Goal: Task Accomplishment & Management: Use online tool/utility

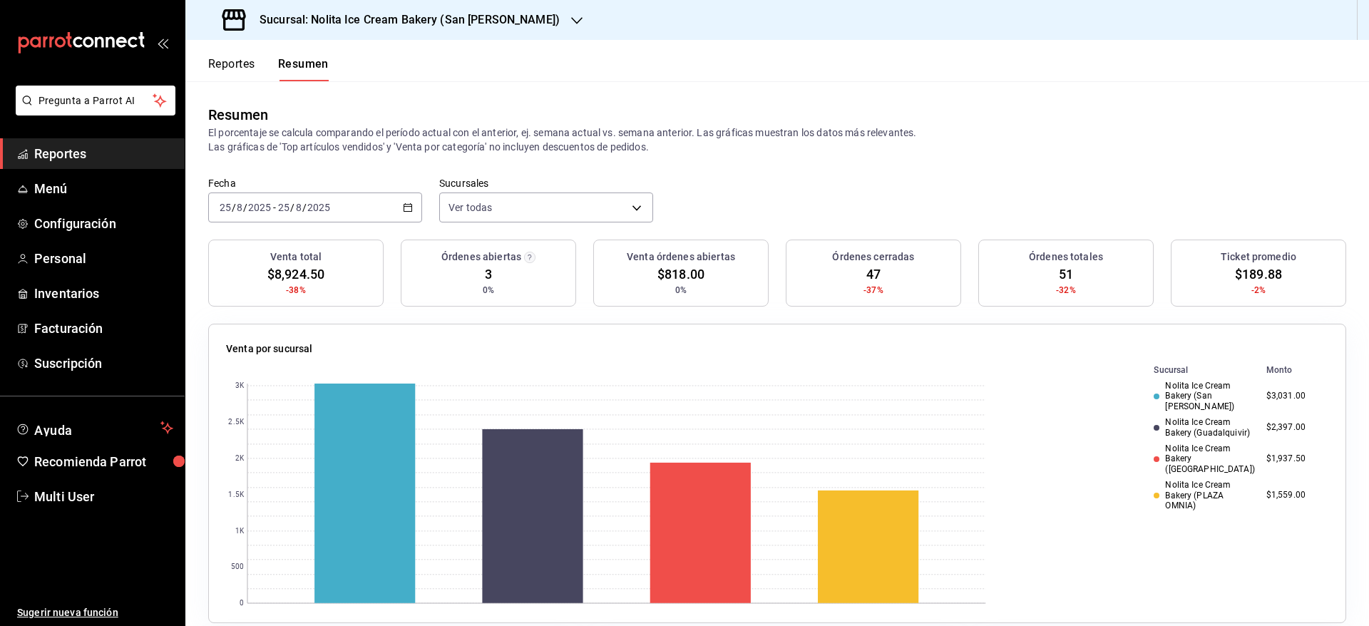
scroll to position [445, 0]
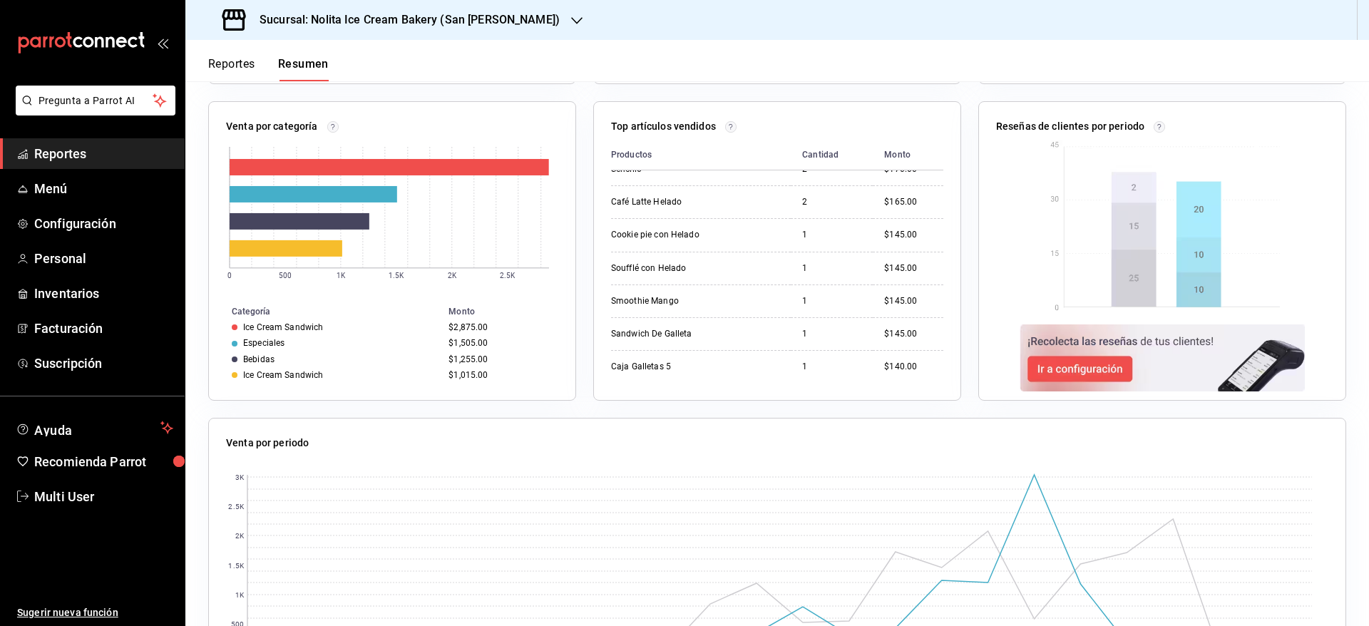
click at [231, 61] on button "Reportes" at bounding box center [231, 69] width 47 height 24
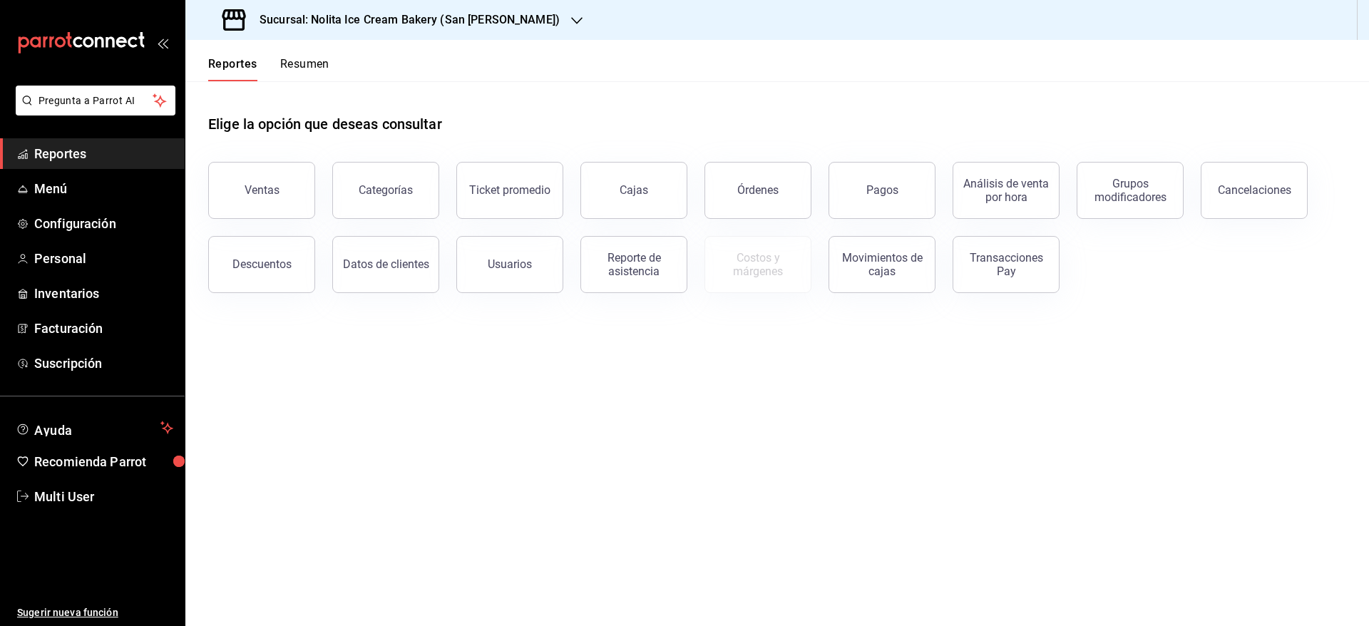
click at [312, 66] on button "Resumen" at bounding box center [304, 69] width 49 height 24
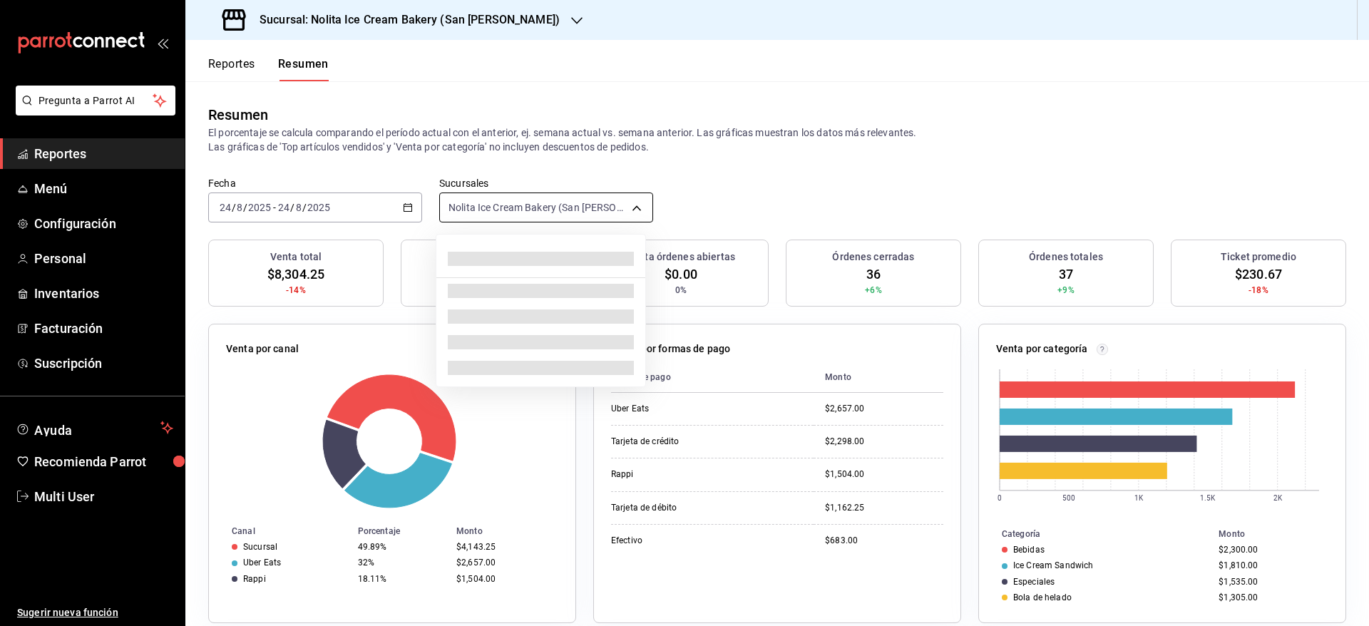
click at [500, 203] on body "Pregunta a Parrot AI Reportes Menú Configuración Personal Inventarios Facturaci…" at bounding box center [684, 313] width 1369 height 626
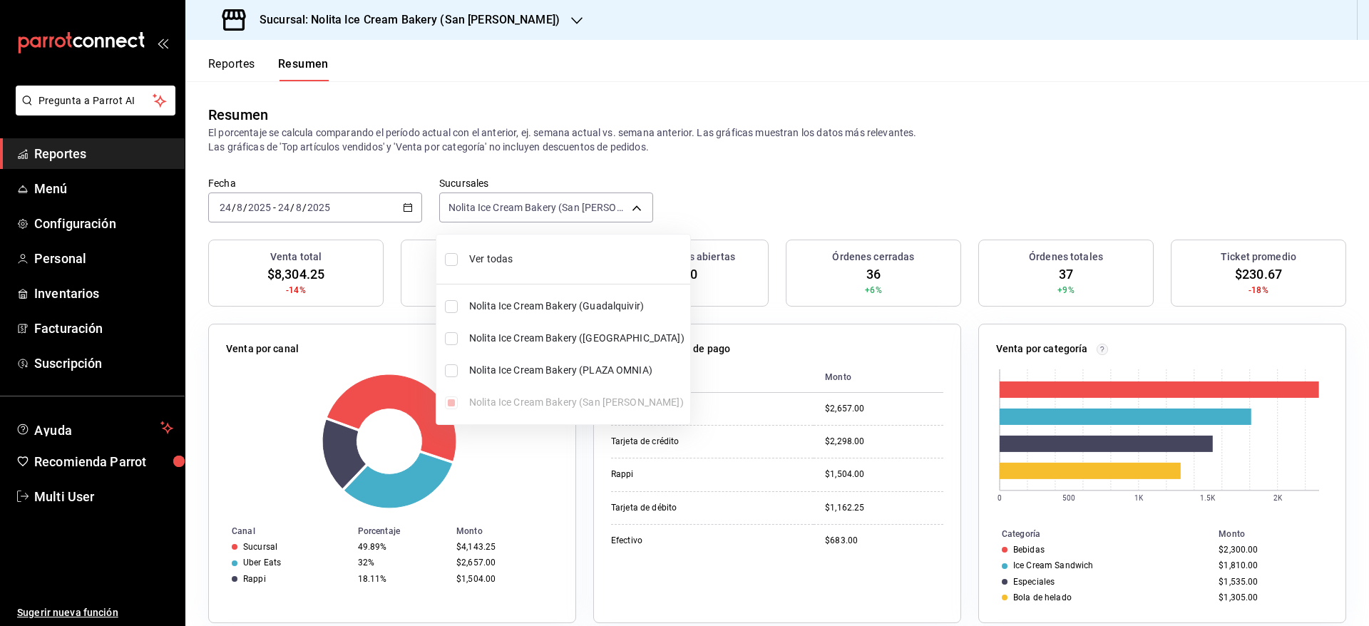
click at [488, 255] on span "Ver todas" at bounding box center [576, 259] width 215 height 15
type input "[object Object],[object Object],[object Object],[object Object]"
checkbox input "true"
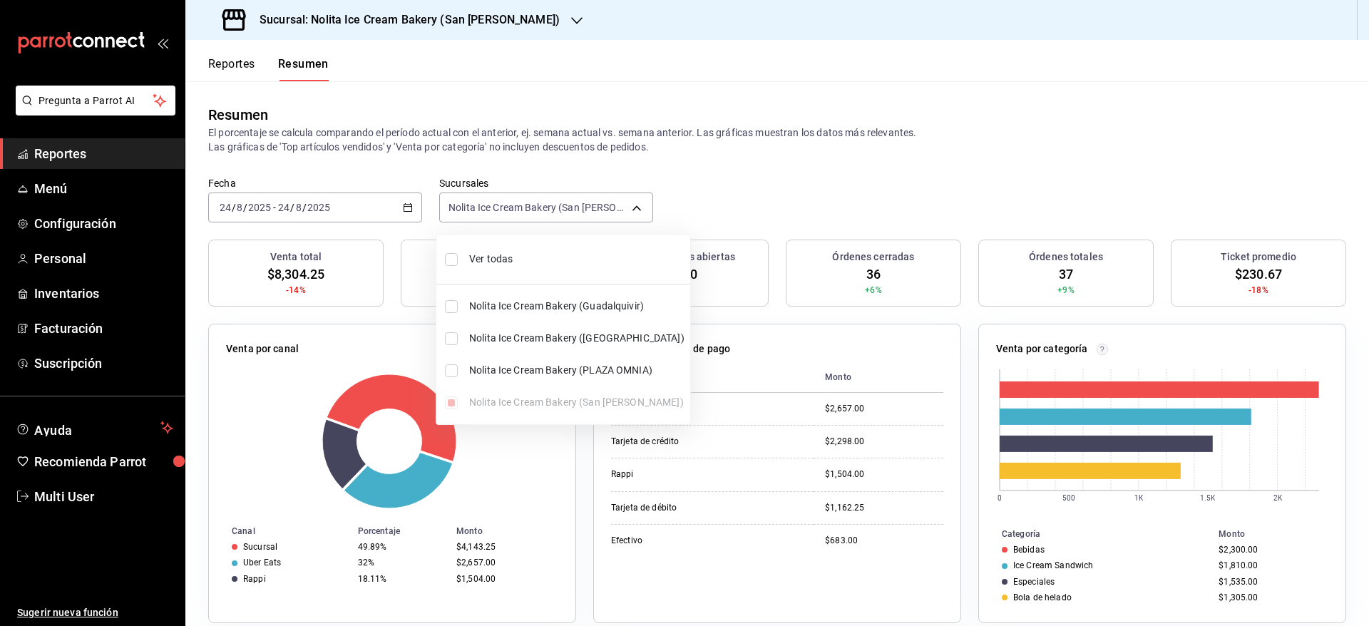
checkbox input "true"
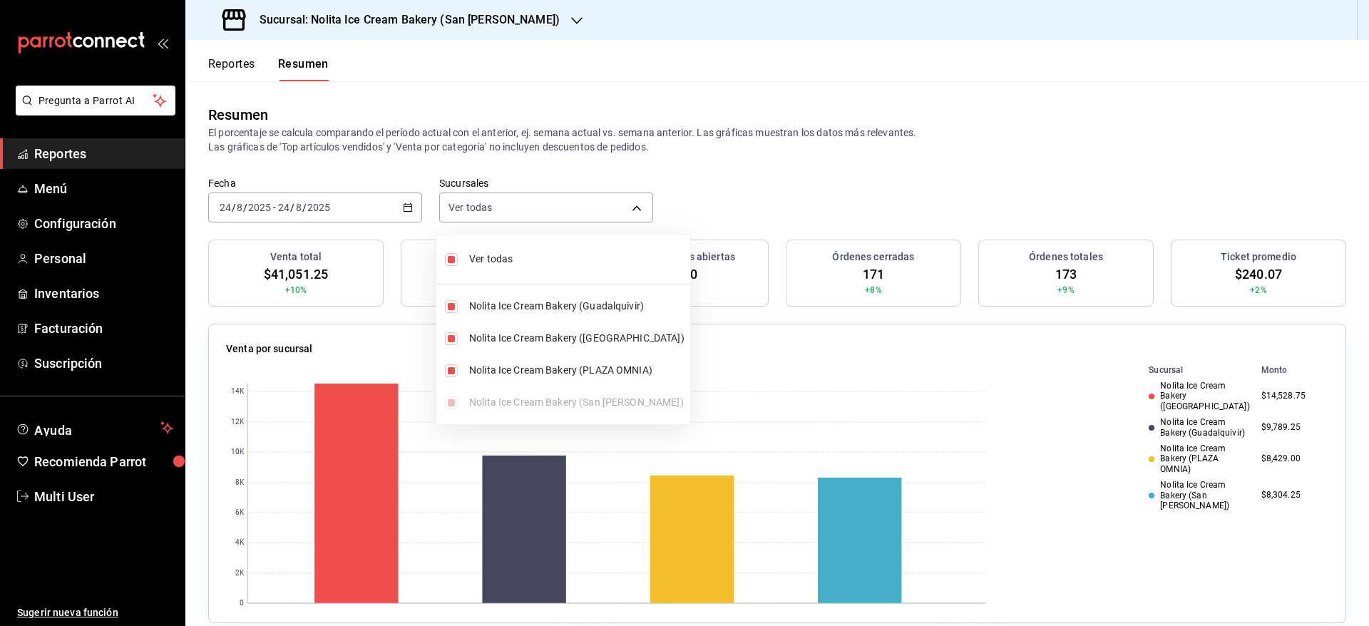
click at [371, 210] on div at bounding box center [684, 313] width 1369 height 626
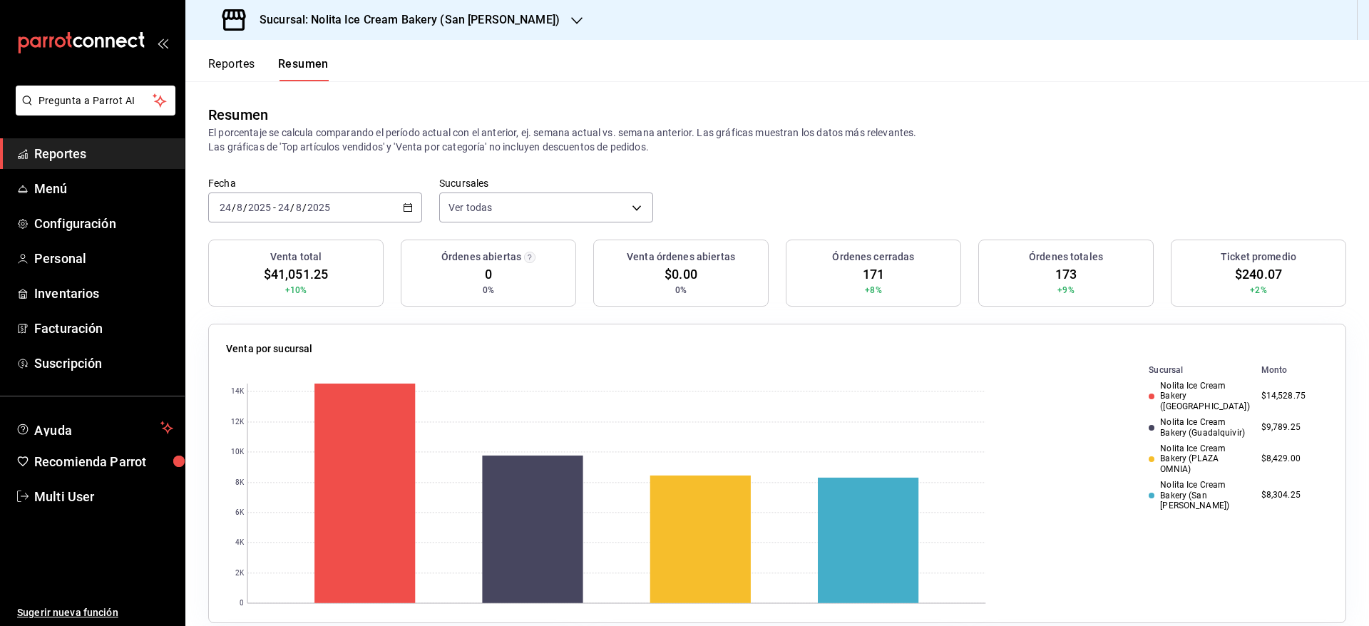
click at [362, 208] on div "[DATE] [DATE] - [DATE] [DATE]" at bounding box center [315, 208] width 214 height 30
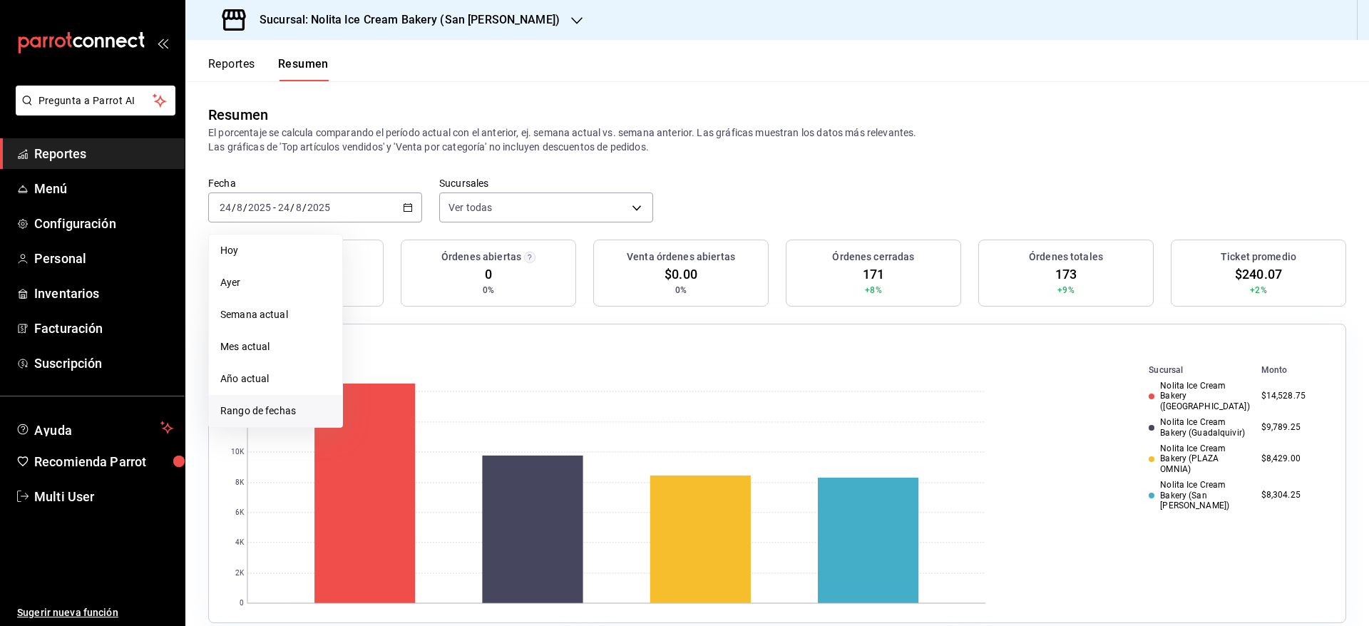
click at [282, 419] on li "Rango de fechas" at bounding box center [275, 411] width 133 height 32
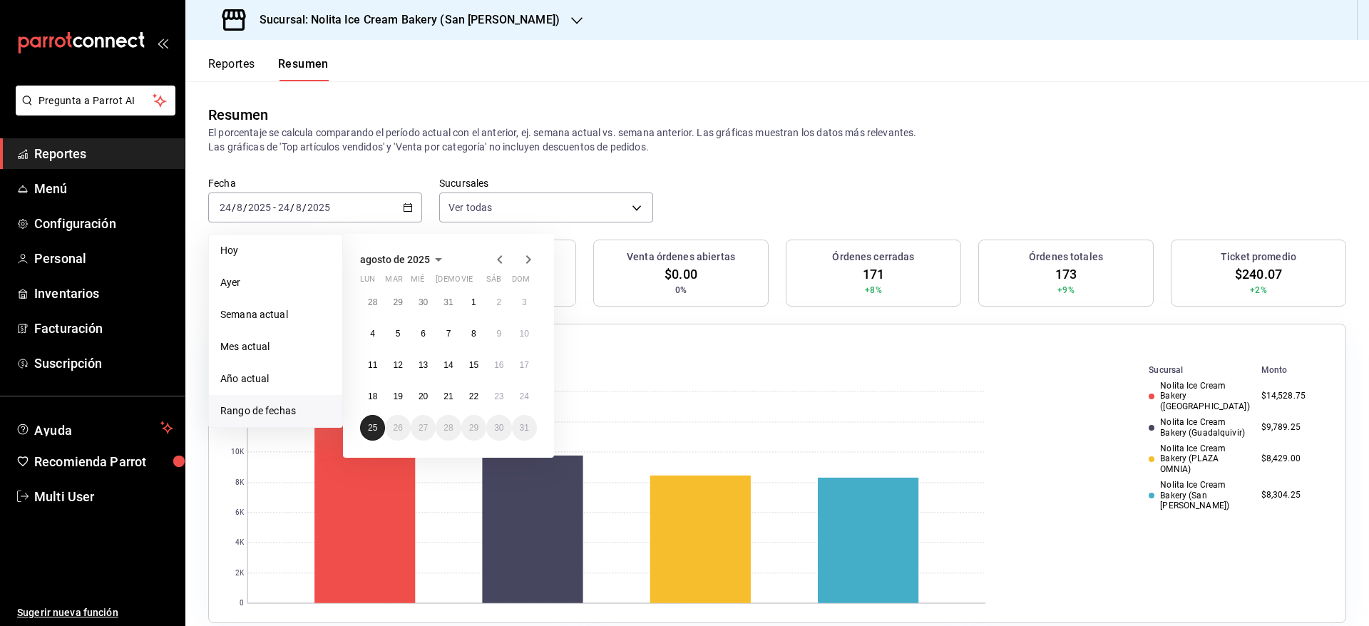
click at [368, 425] on abbr "25" at bounding box center [372, 428] width 9 height 10
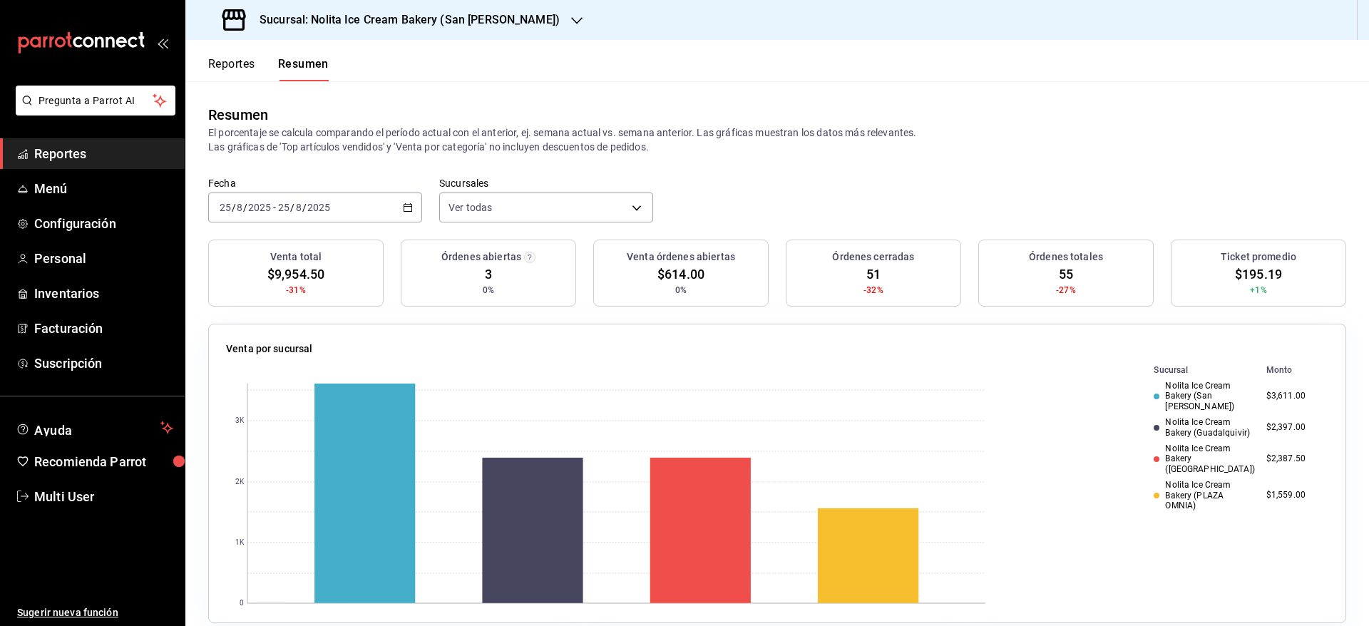
click at [242, 66] on button "Reportes" at bounding box center [231, 69] width 47 height 24
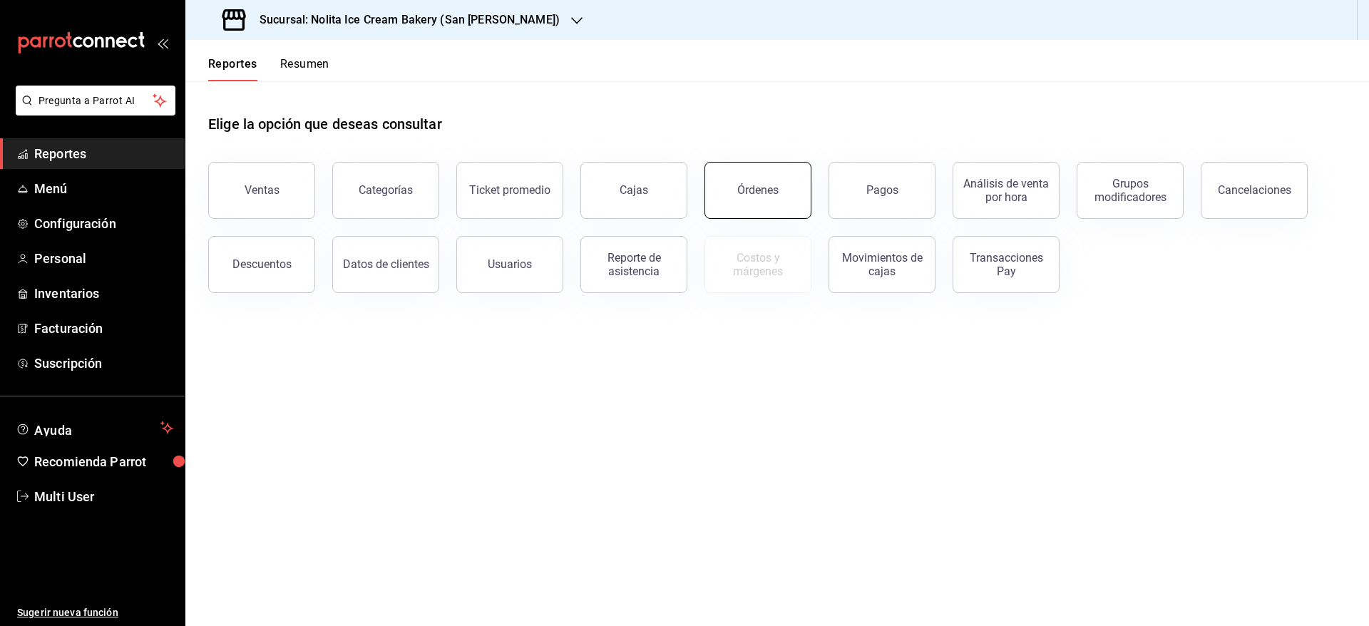
click at [791, 186] on button "Órdenes" at bounding box center [758, 190] width 107 height 57
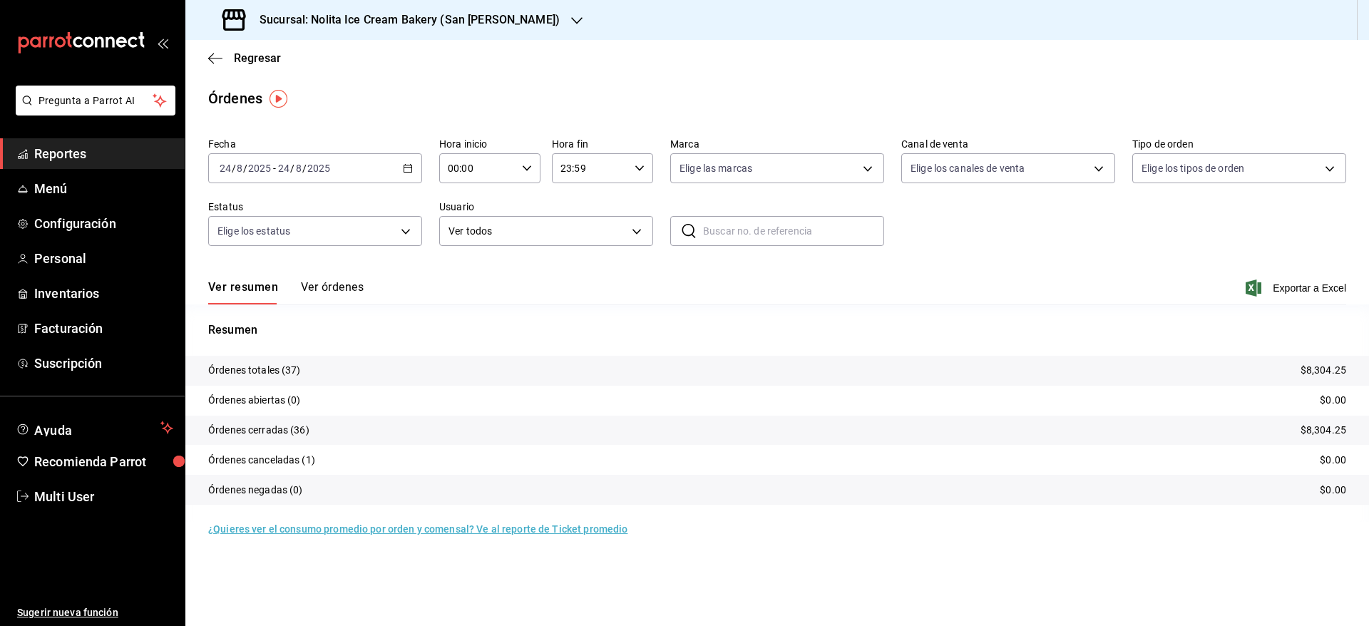
click at [343, 291] on button "Ver órdenes" at bounding box center [332, 292] width 63 height 24
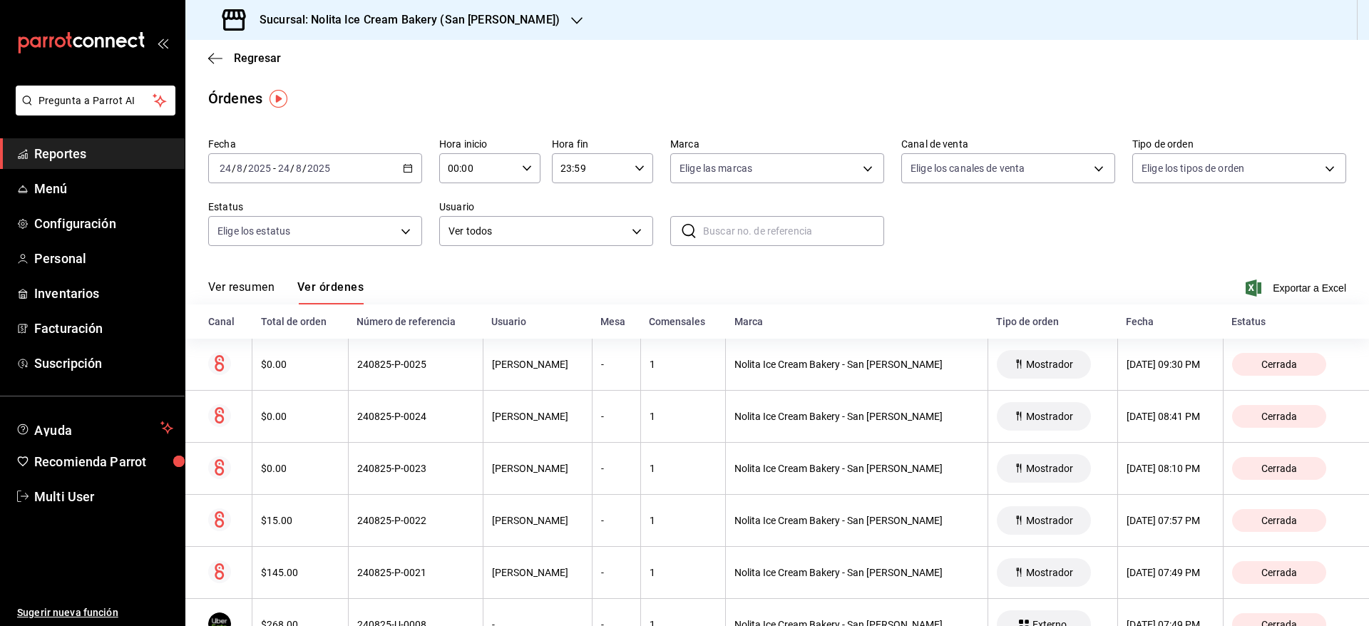
click at [299, 170] on input "8" at bounding box center [298, 168] width 7 height 11
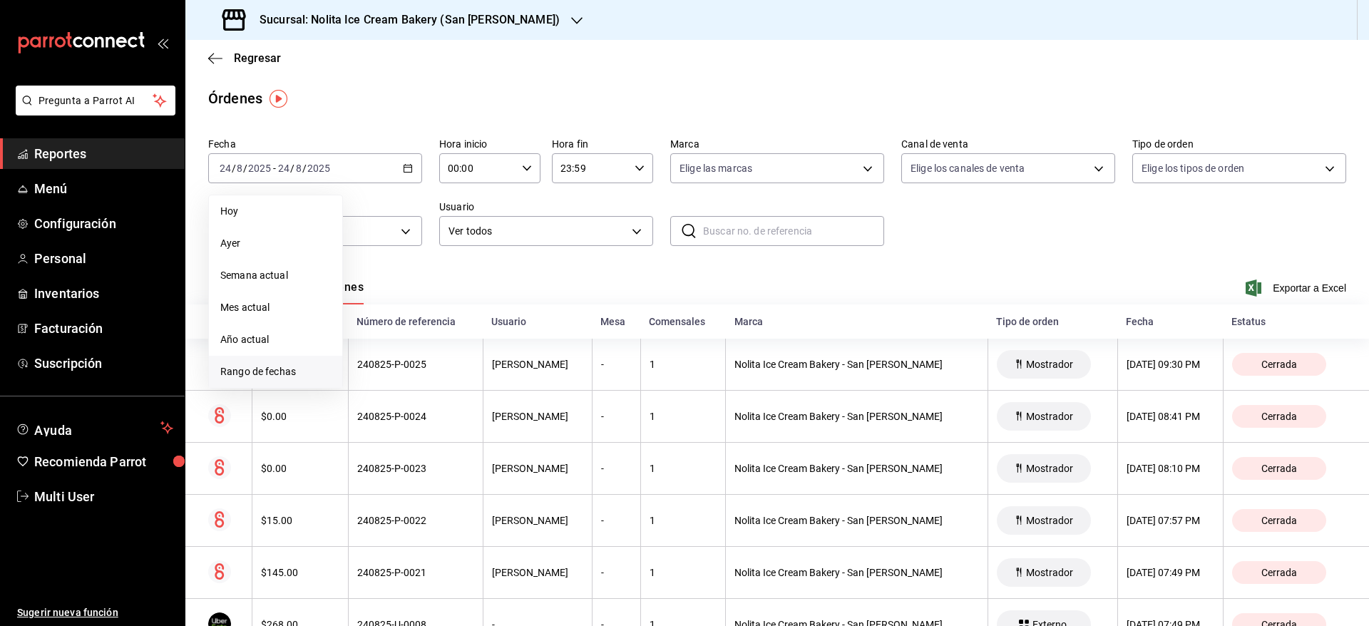
click at [271, 379] on li "Rango de fechas" at bounding box center [275, 372] width 133 height 32
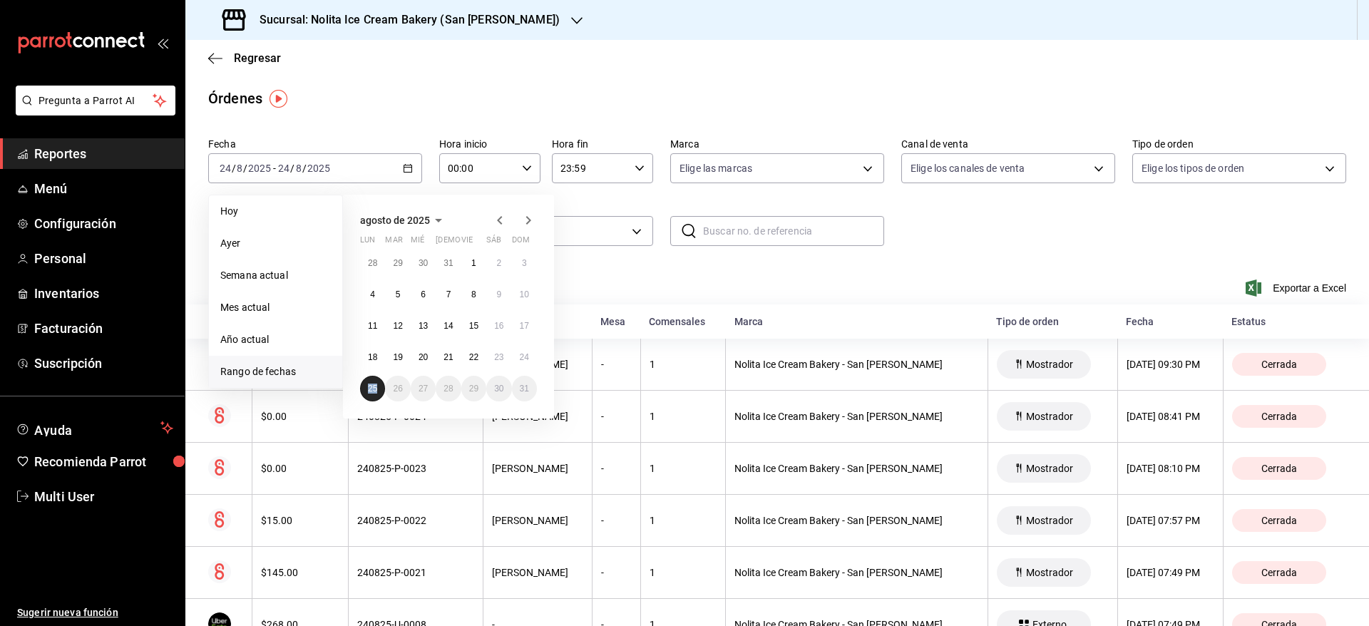
drag, startPoint x: 384, startPoint y: 382, endPoint x: 365, endPoint y: 385, distance: 19.6
click at [365, 385] on div "28 29 30 31 1 2 3 4 5 6 7 8 9 10 11 12 13 14 15 16 17 18 19 20 21 22 23 24 25 2…" at bounding box center [448, 325] width 177 height 151
click at [365, 385] on button "25" at bounding box center [372, 389] width 25 height 26
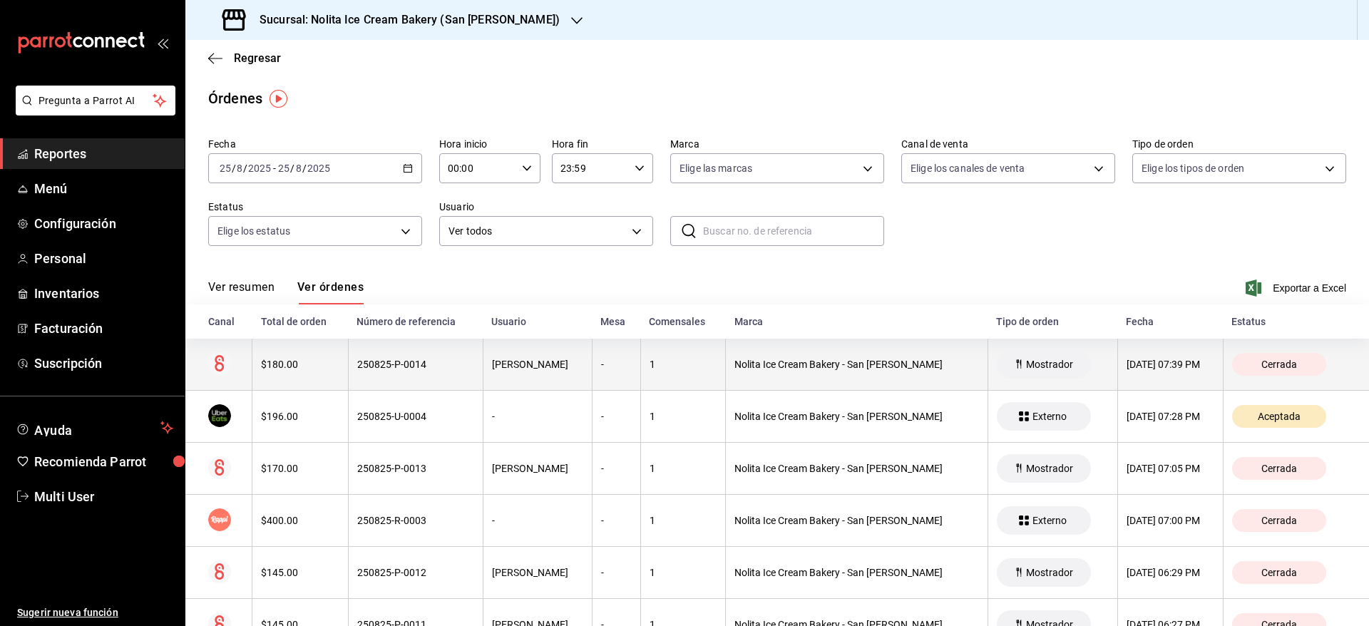
click at [401, 365] on div "250825-P-0014" at bounding box center [415, 364] width 117 height 11
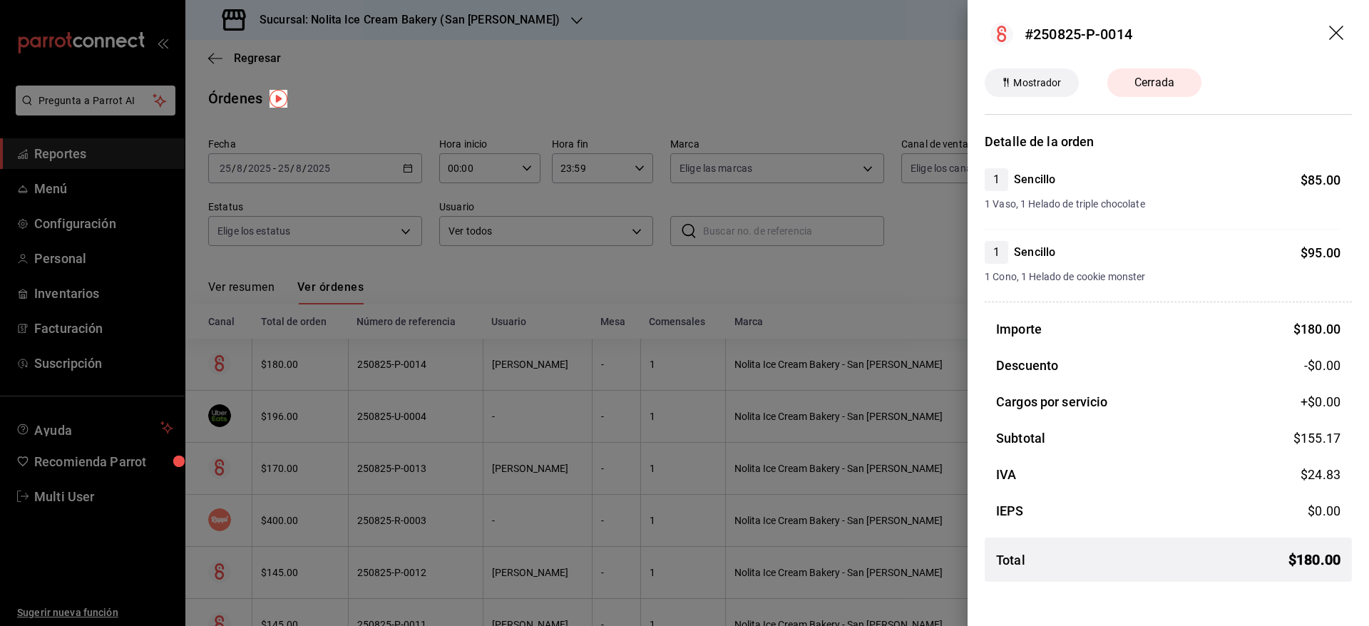
click at [403, 416] on div at bounding box center [684, 313] width 1369 height 626
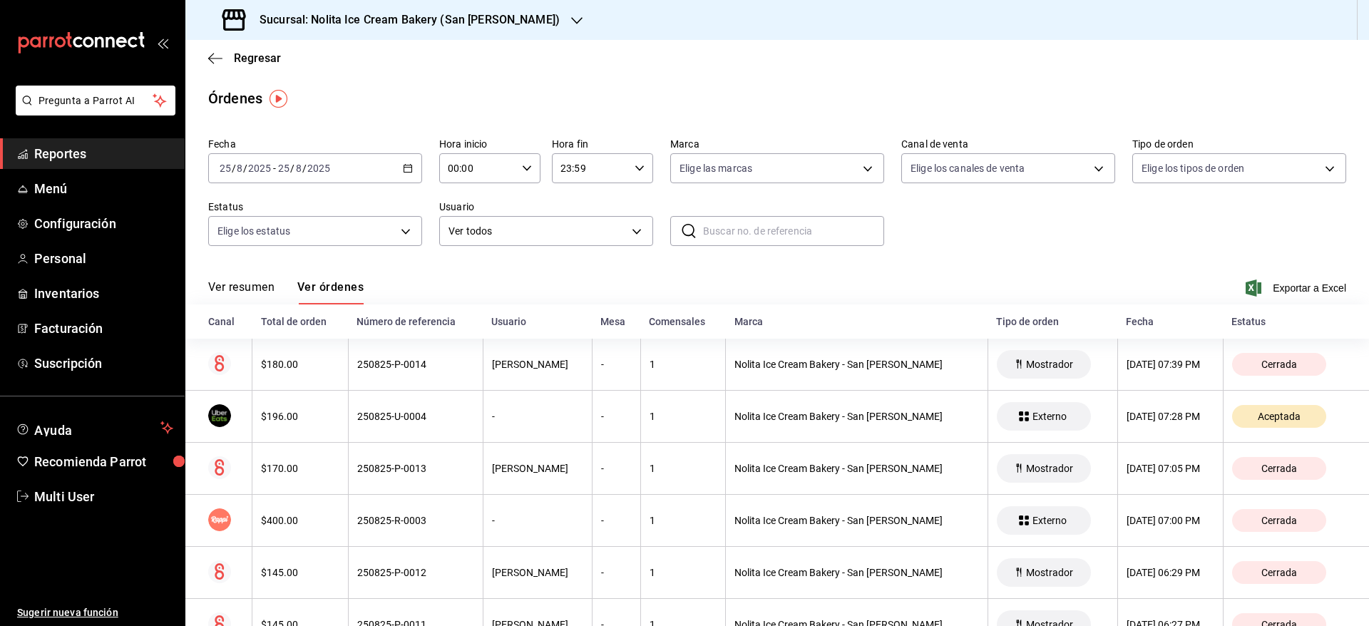
click at [403, 416] on div "250825-U-0004" at bounding box center [415, 416] width 117 height 11
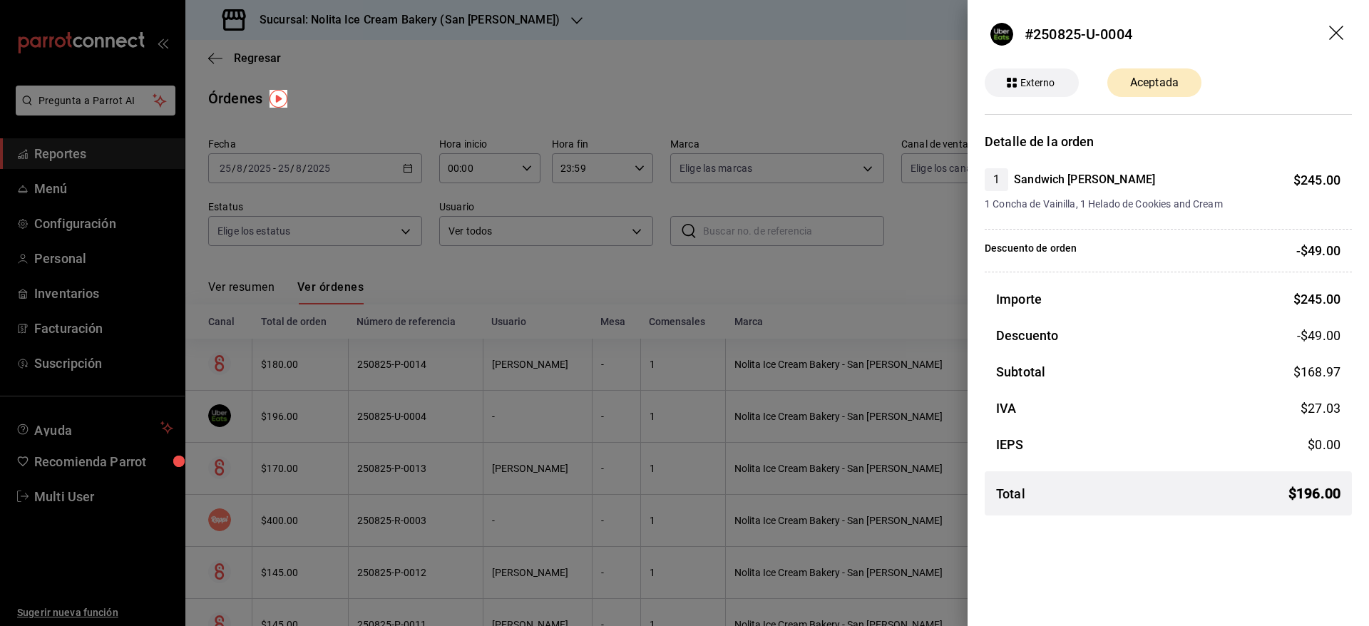
click at [403, 416] on div at bounding box center [684, 313] width 1369 height 626
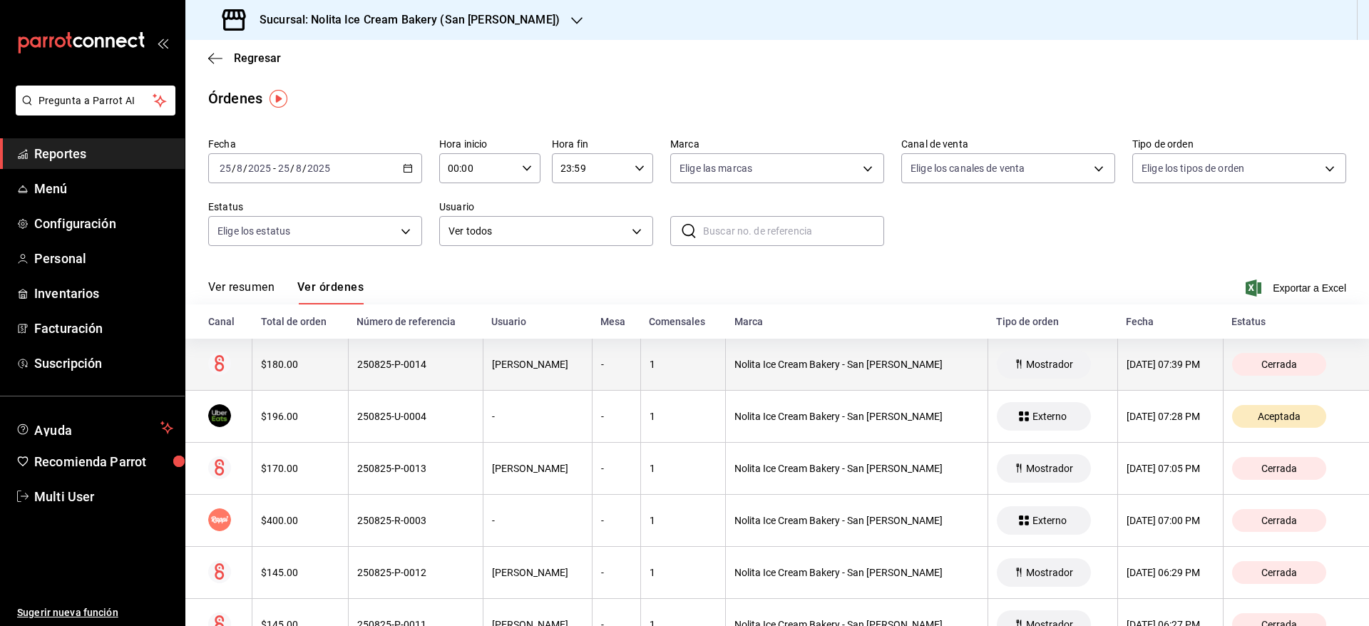
click at [421, 366] on div "250825-P-0014" at bounding box center [415, 364] width 117 height 11
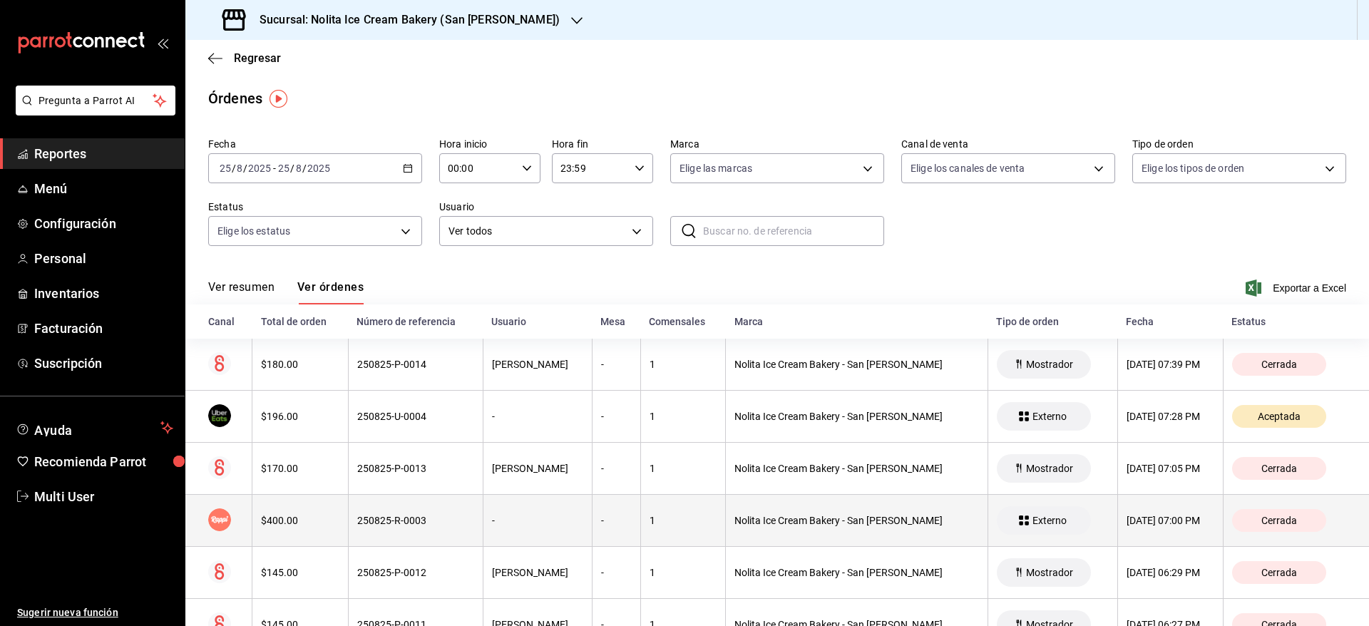
click at [424, 508] on th "250825-R-0003" at bounding box center [415, 521] width 135 height 52
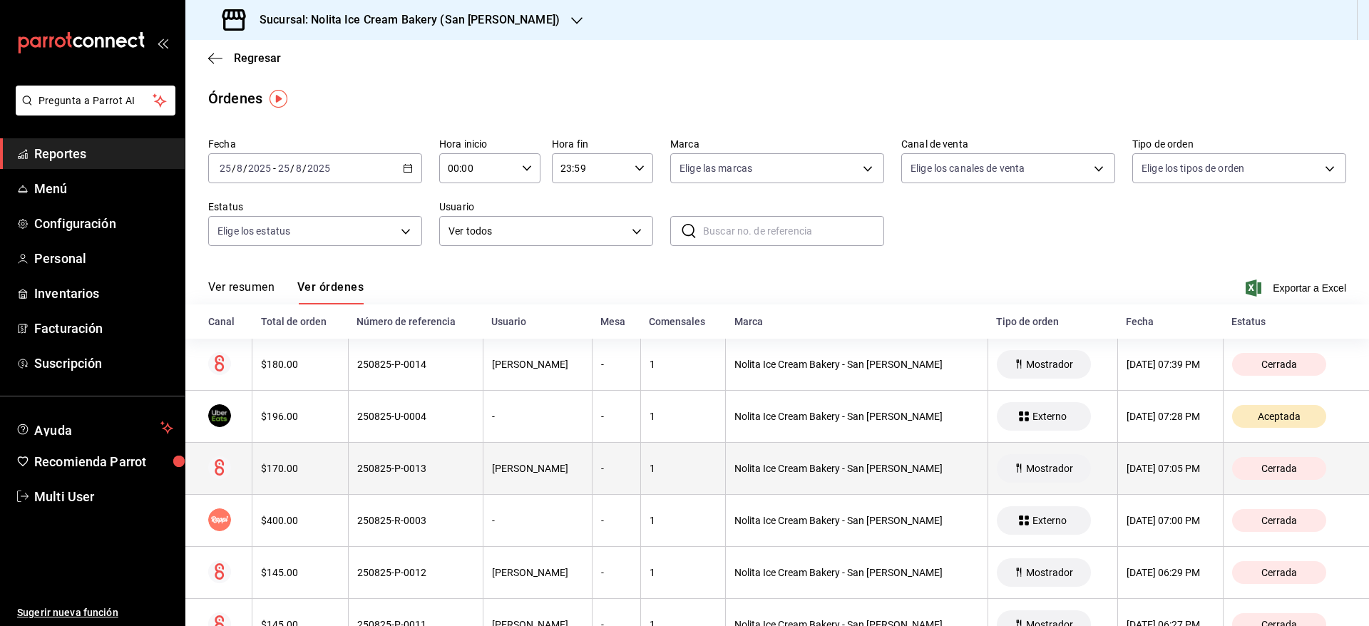
click at [426, 475] on th "250825-P-0013" at bounding box center [415, 469] width 135 height 52
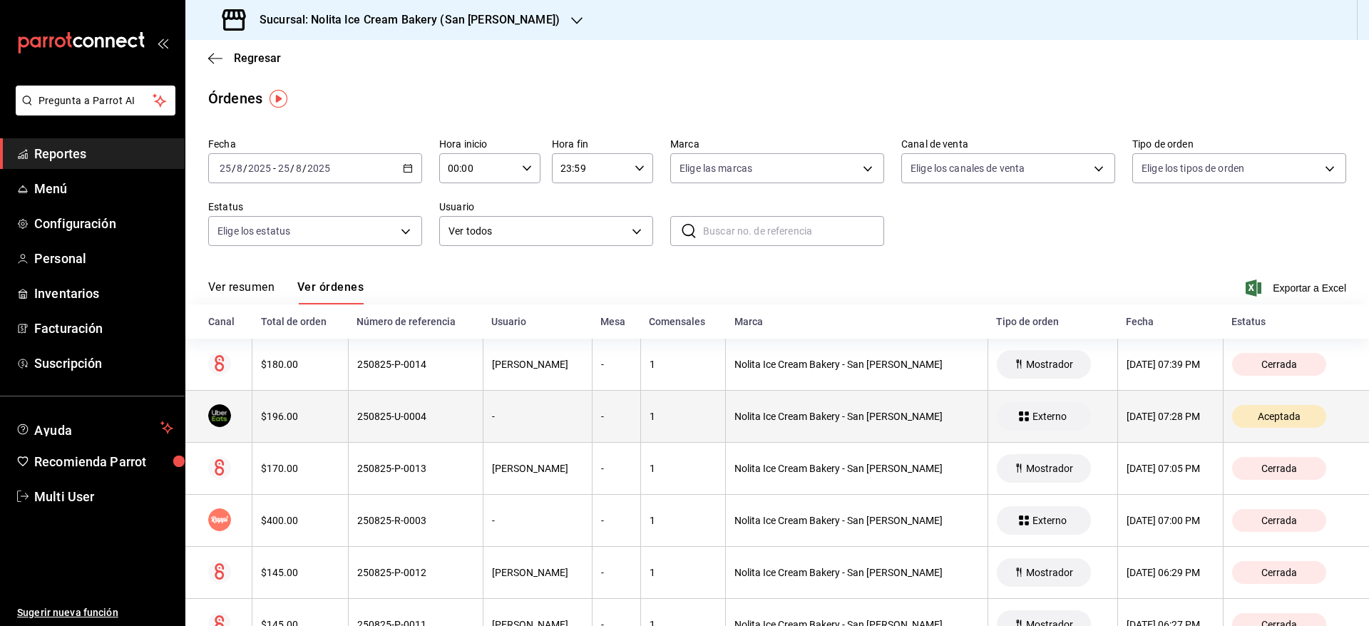
click at [436, 424] on th "250825-U-0004" at bounding box center [415, 417] width 135 height 52
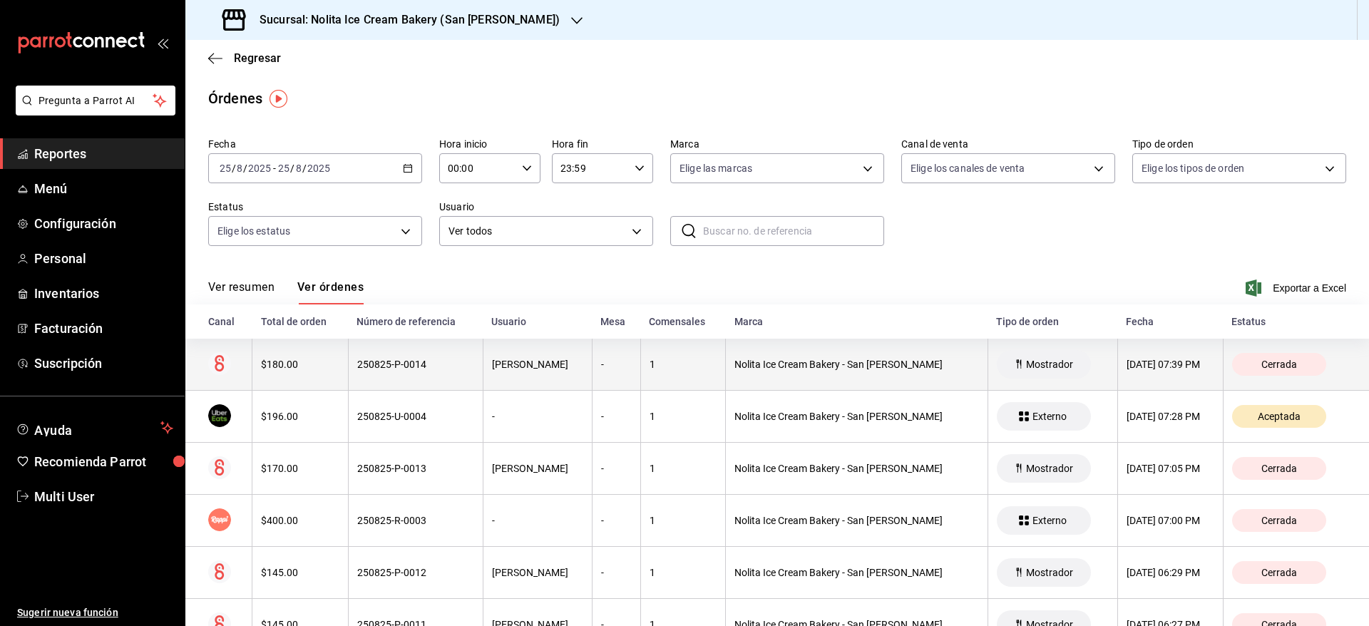
click at [445, 369] on div "250825-P-0014" at bounding box center [415, 364] width 117 height 11
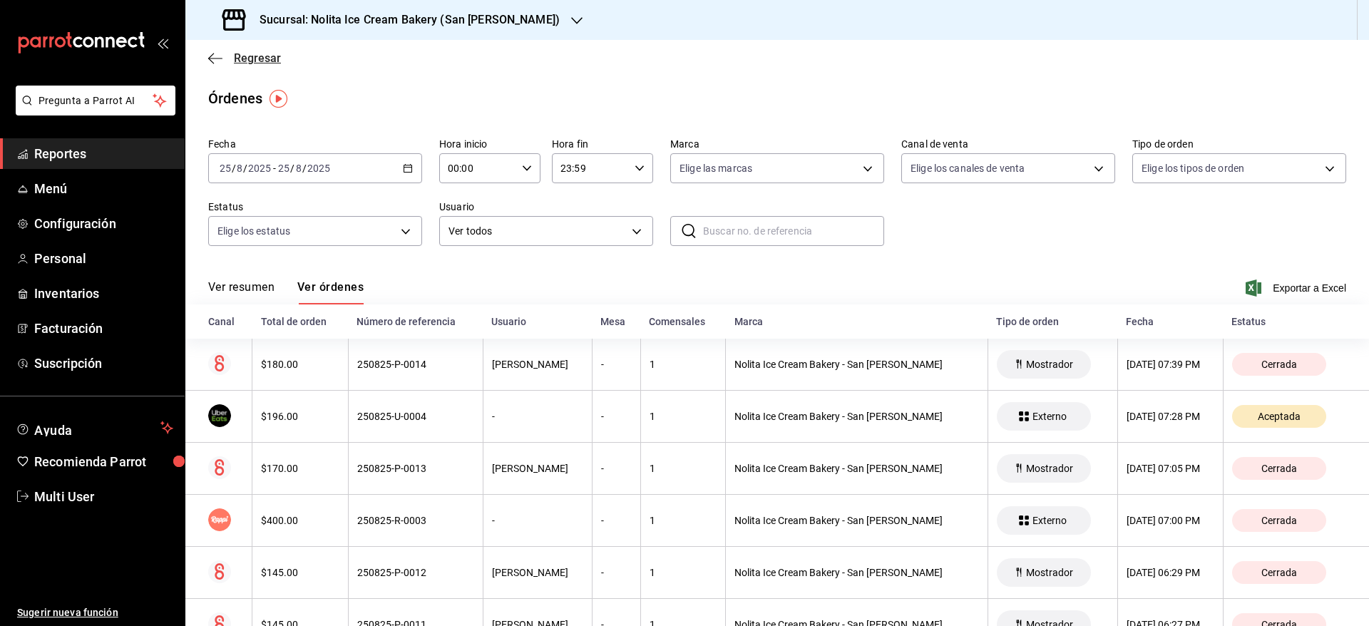
click at [262, 56] on span "Regresar" at bounding box center [257, 58] width 47 height 14
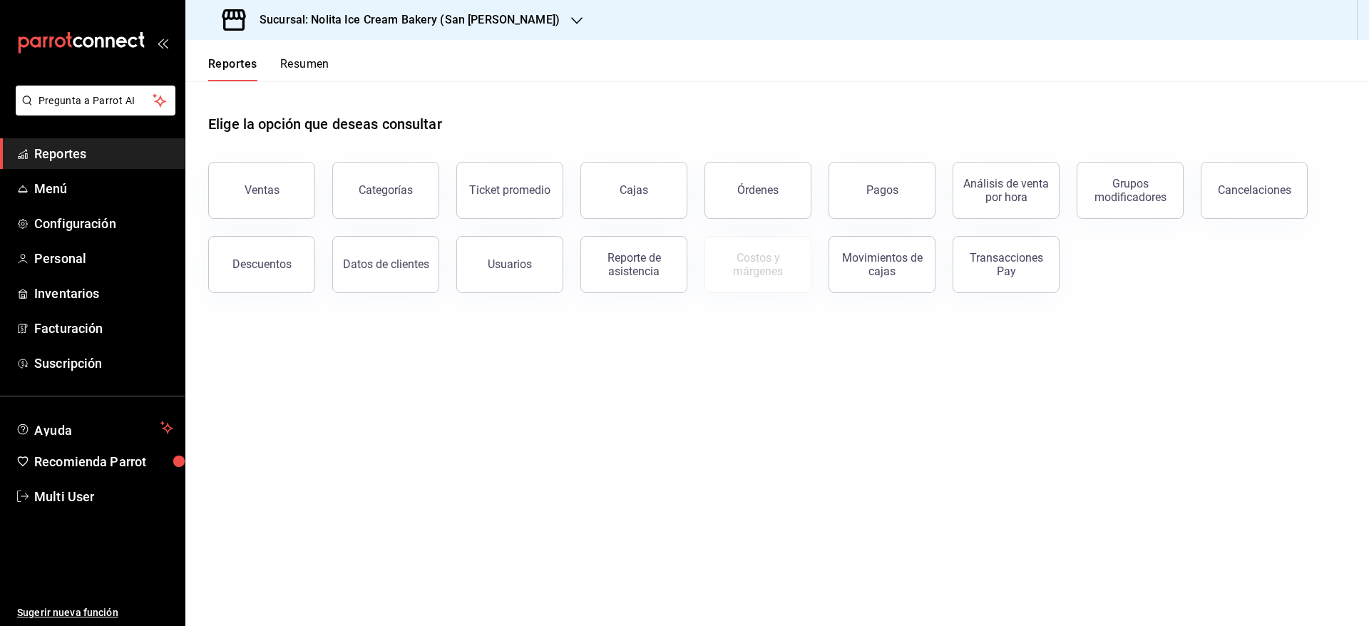
click at [295, 63] on button "Resumen" at bounding box center [304, 69] width 49 height 24
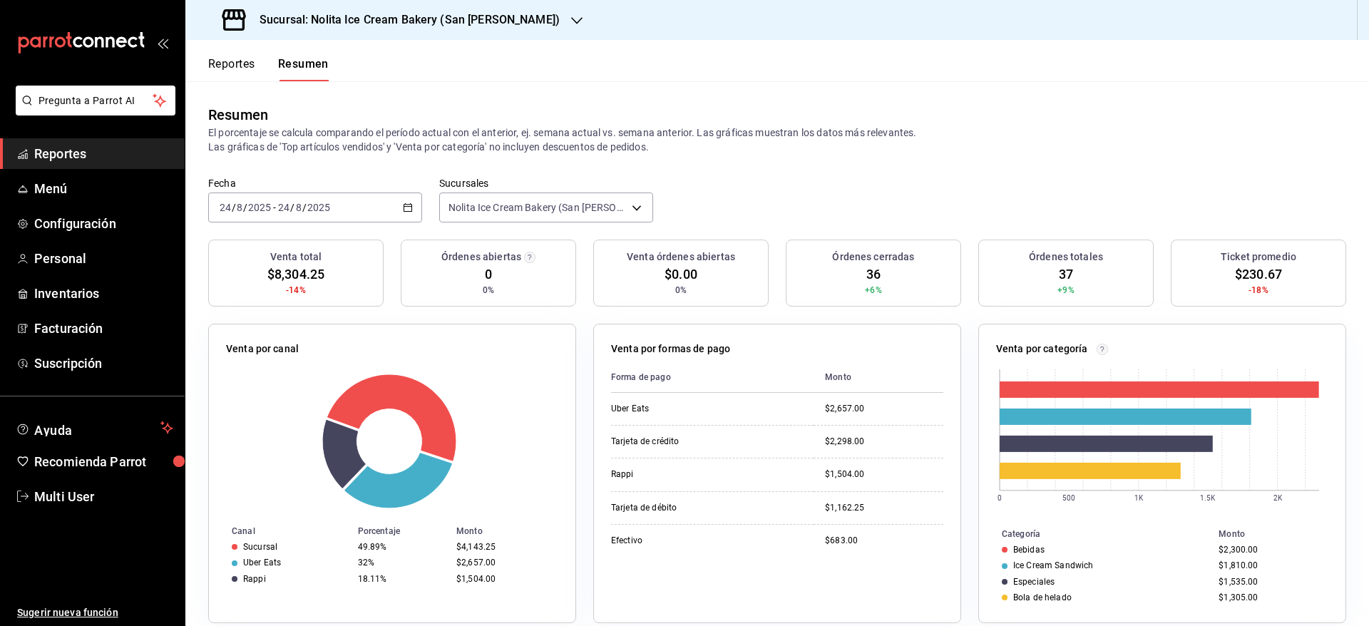
click at [339, 210] on div "[DATE] [DATE] - [DATE] [DATE]" at bounding box center [315, 208] width 214 height 30
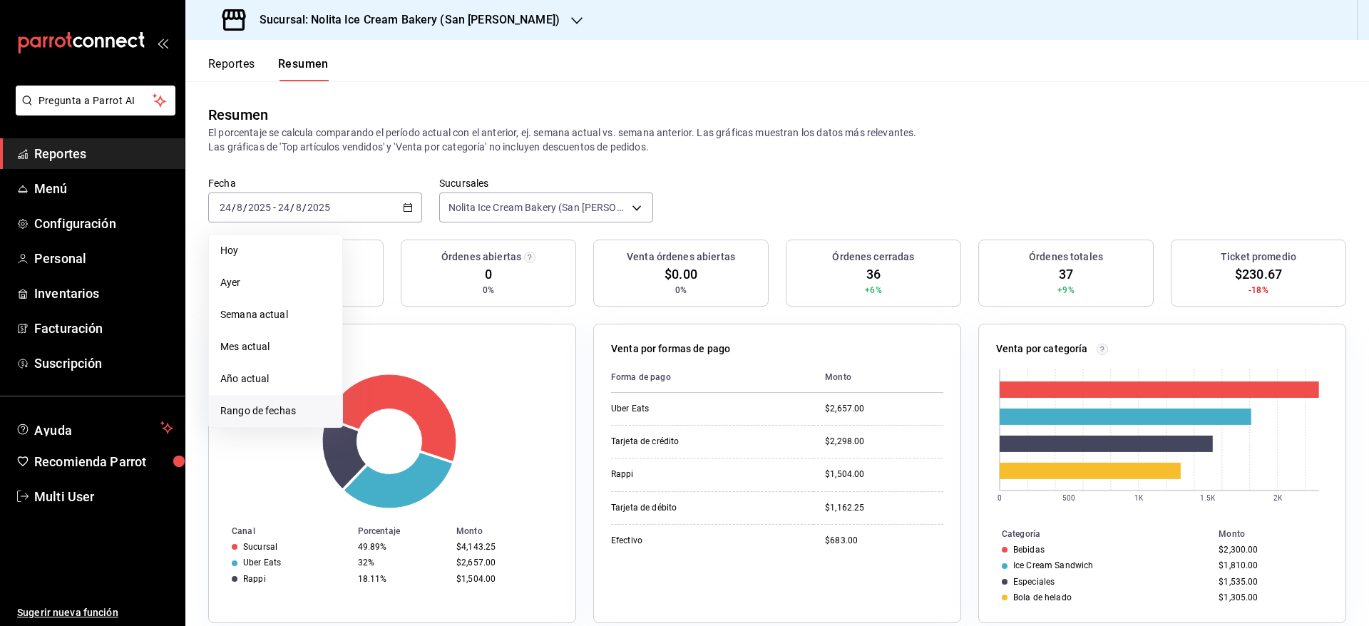
click at [279, 404] on span "Rango de fechas" at bounding box center [275, 411] width 111 height 15
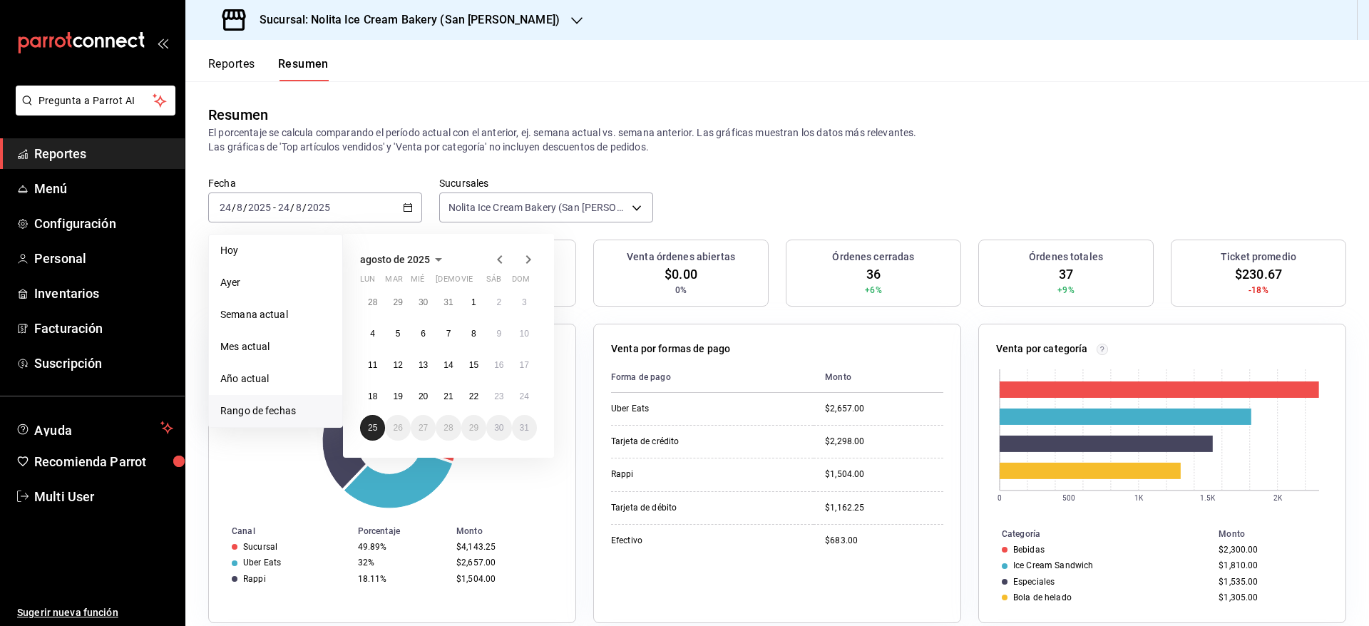
click at [372, 430] on abbr "25" at bounding box center [372, 428] width 9 height 10
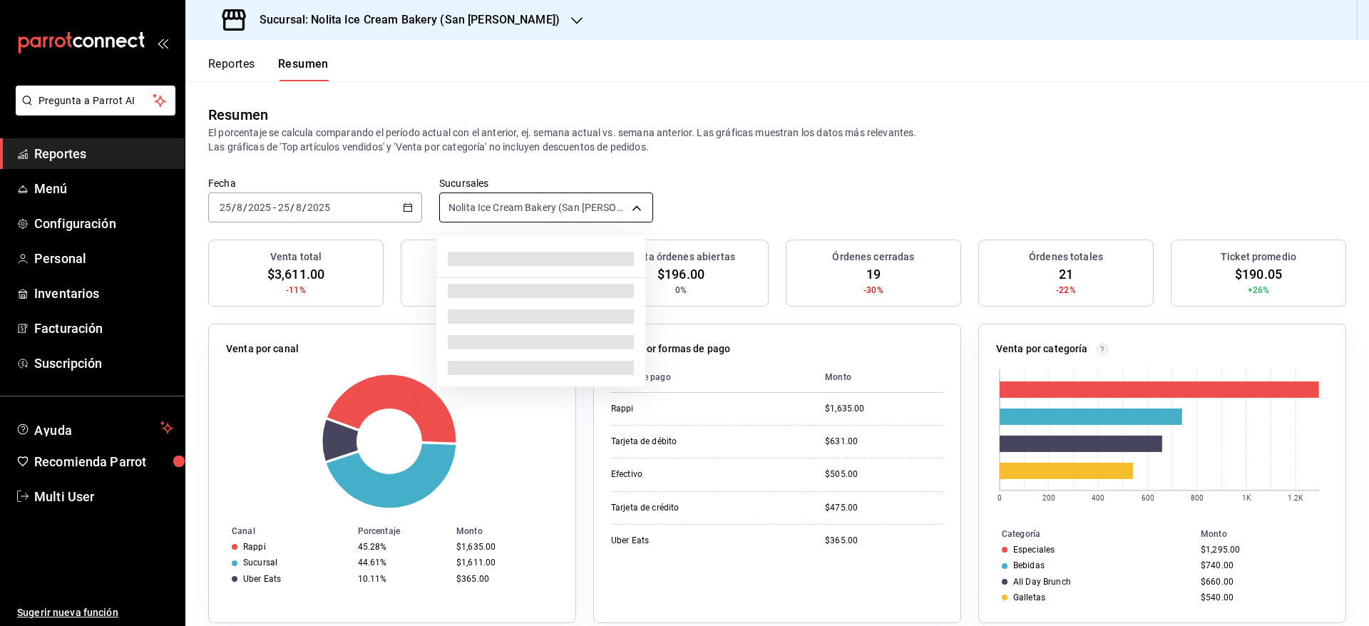
click at [583, 208] on body "Pregunta a Parrot AI Reportes Menú Configuración Personal Inventarios Facturaci…" at bounding box center [684, 313] width 1369 height 626
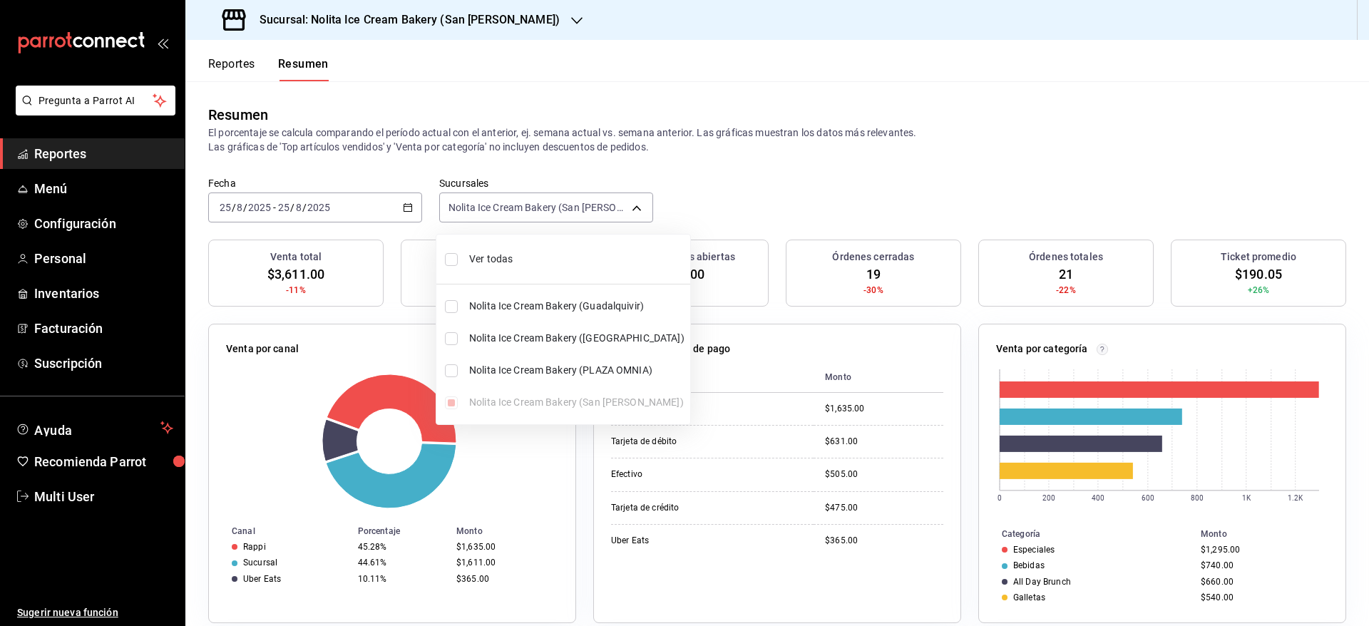
click at [513, 268] on li "Ver todas" at bounding box center [563, 259] width 254 height 38
type input "[object Object],[object Object],[object Object],[object Object]"
checkbox input "true"
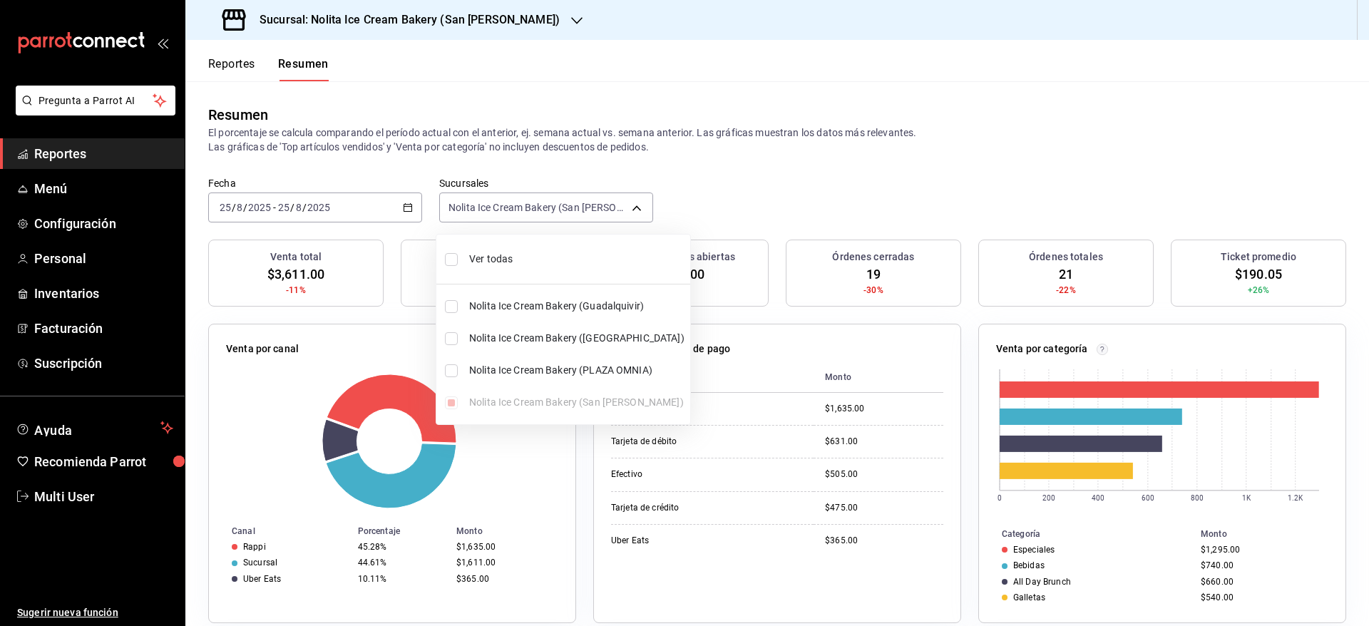
checkbox input "true"
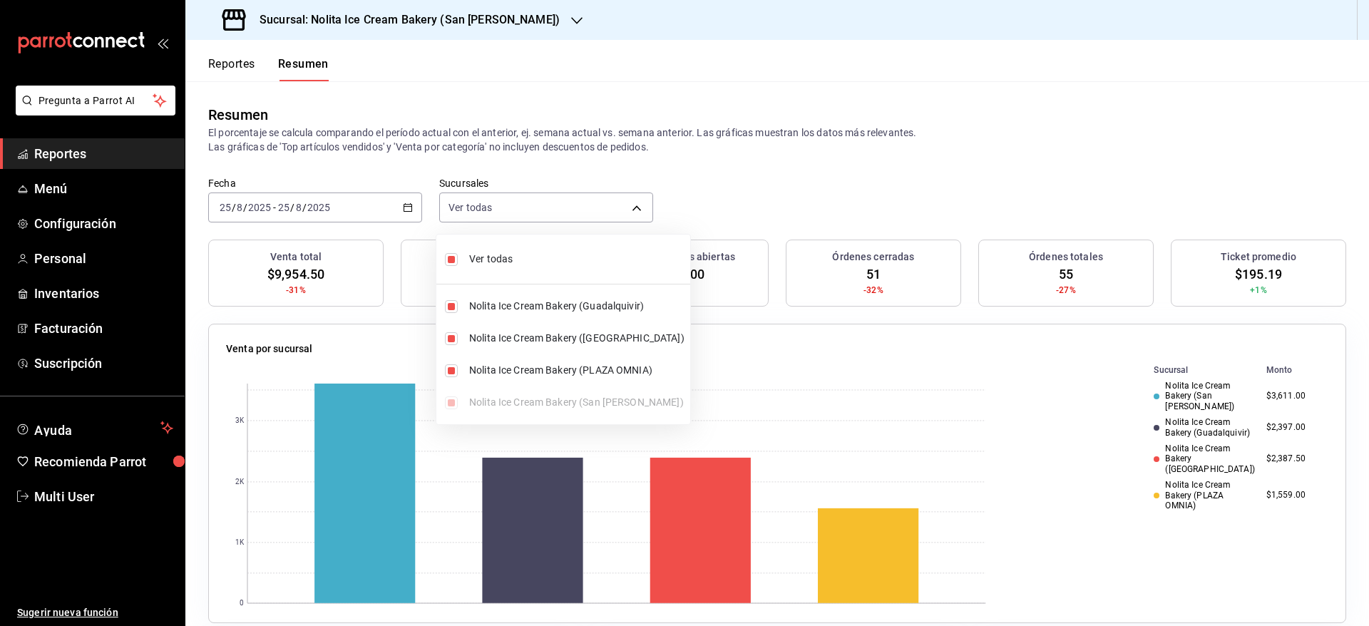
click at [884, 187] on div at bounding box center [684, 313] width 1369 height 626
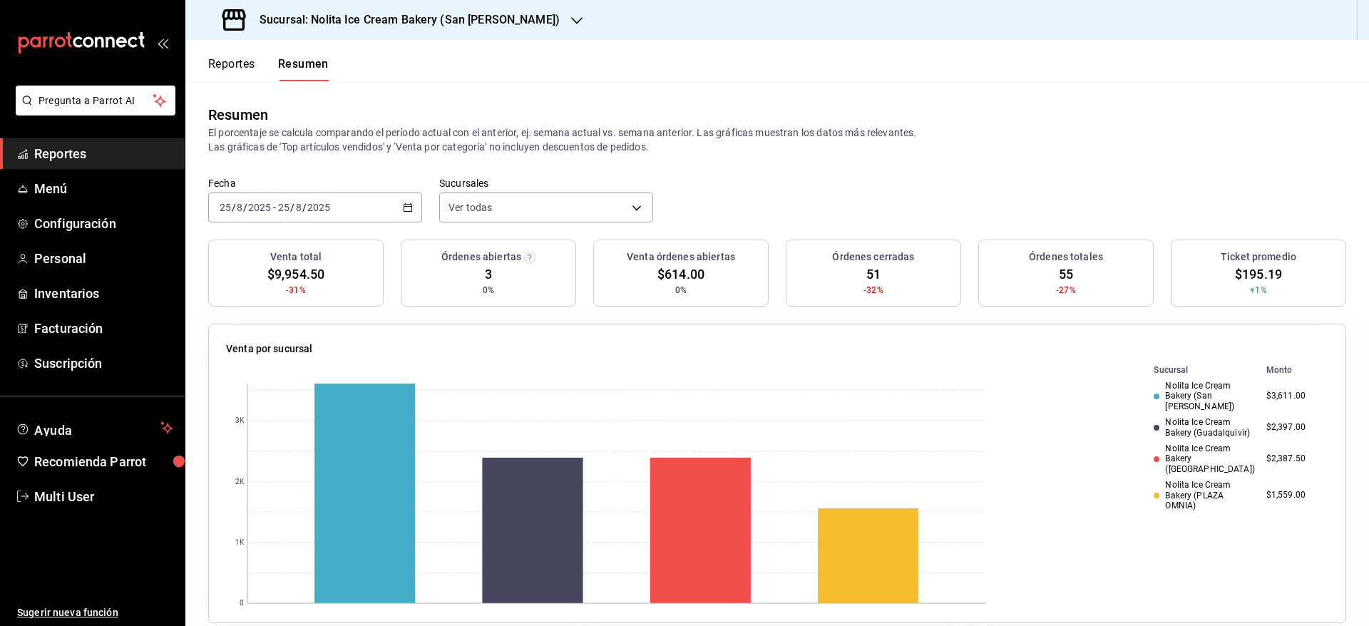
click at [220, 62] on button "Reportes" at bounding box center [231, 69] width 47 height 24
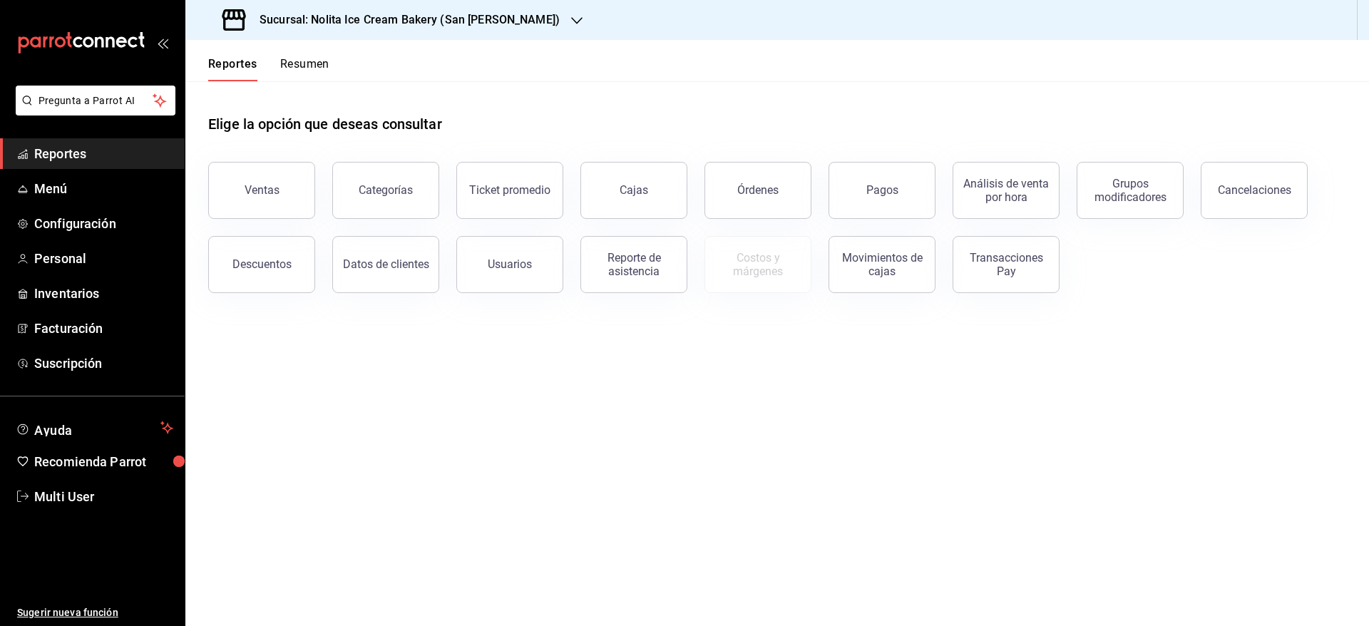
click at [303, 63] on button "Resumen" at bounding box center [304, 69] width 49 height 24
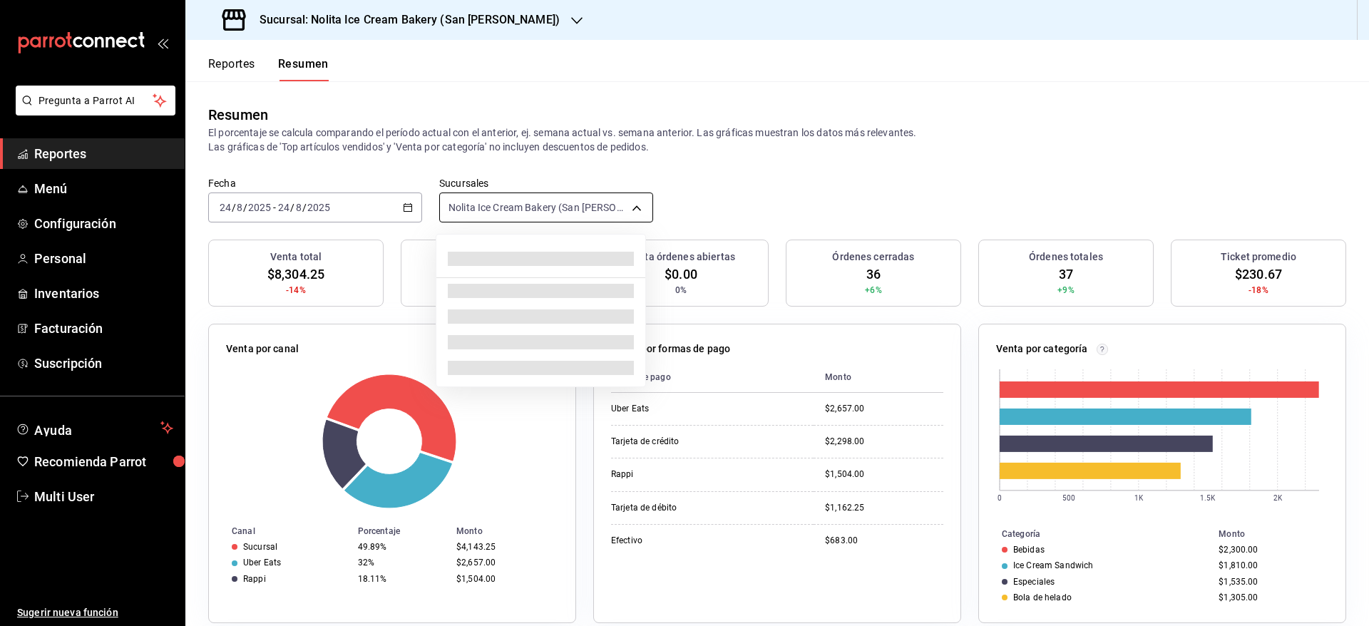
click at [488, 200] on body "Pregunta a Parrot AI Reportes Menú Configuración Personal Inventarios Facturaci…" at bounding box center [684, 313] width 1369 height 626
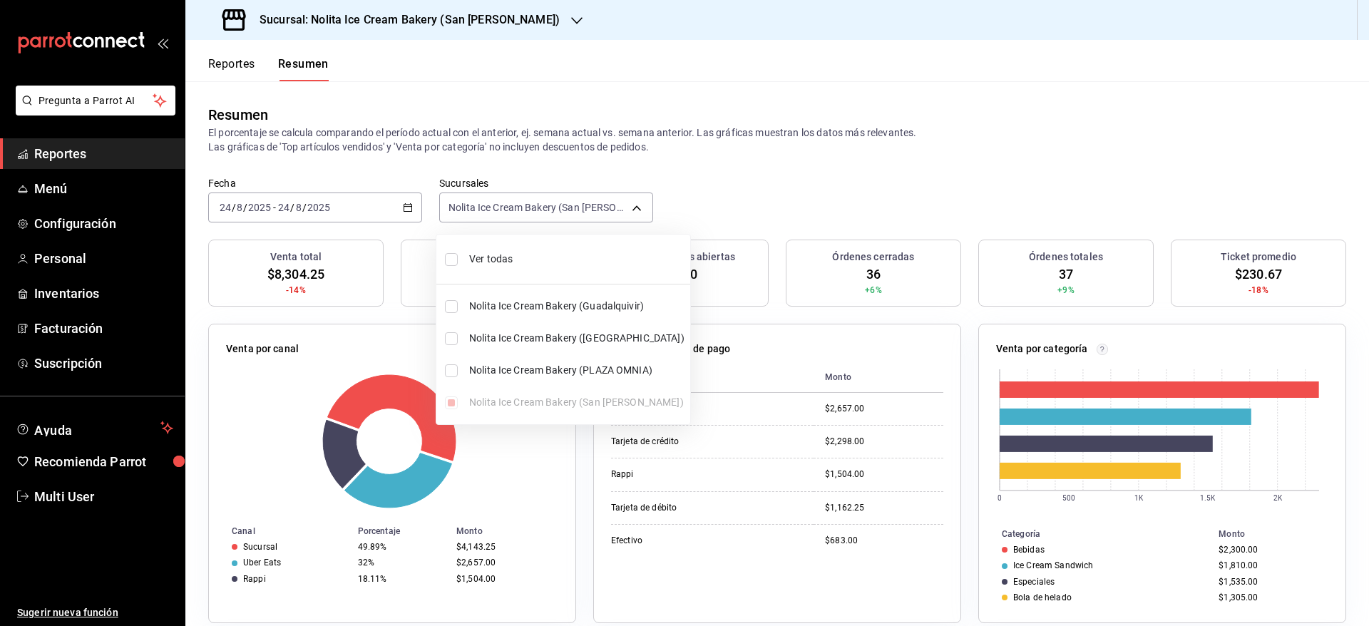
click at [459, 263] on li "Ver todas" at bounding box center [563, 259] width 254 height 38
type input "[object Object],[object Object],[object Object],[object Object]"
checkbox input "true"
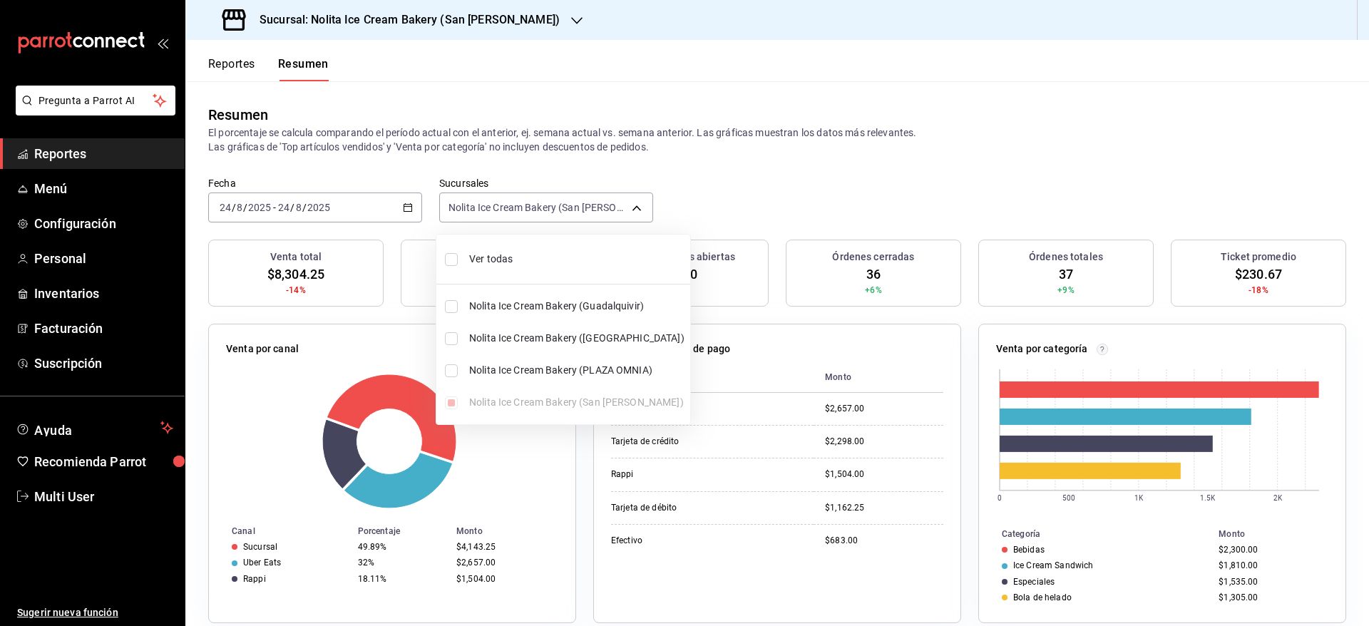
checkbox input "true"
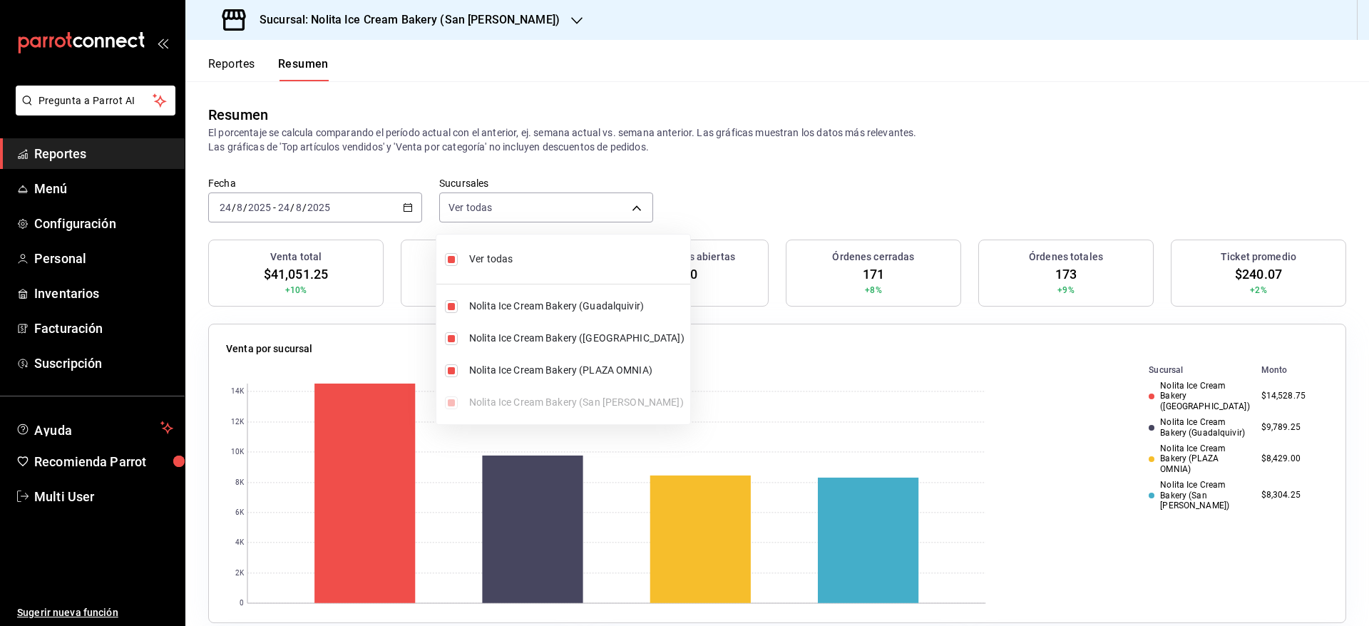
click at [737, 186] on div at bounding box center [684, 313] width 1369 height 626
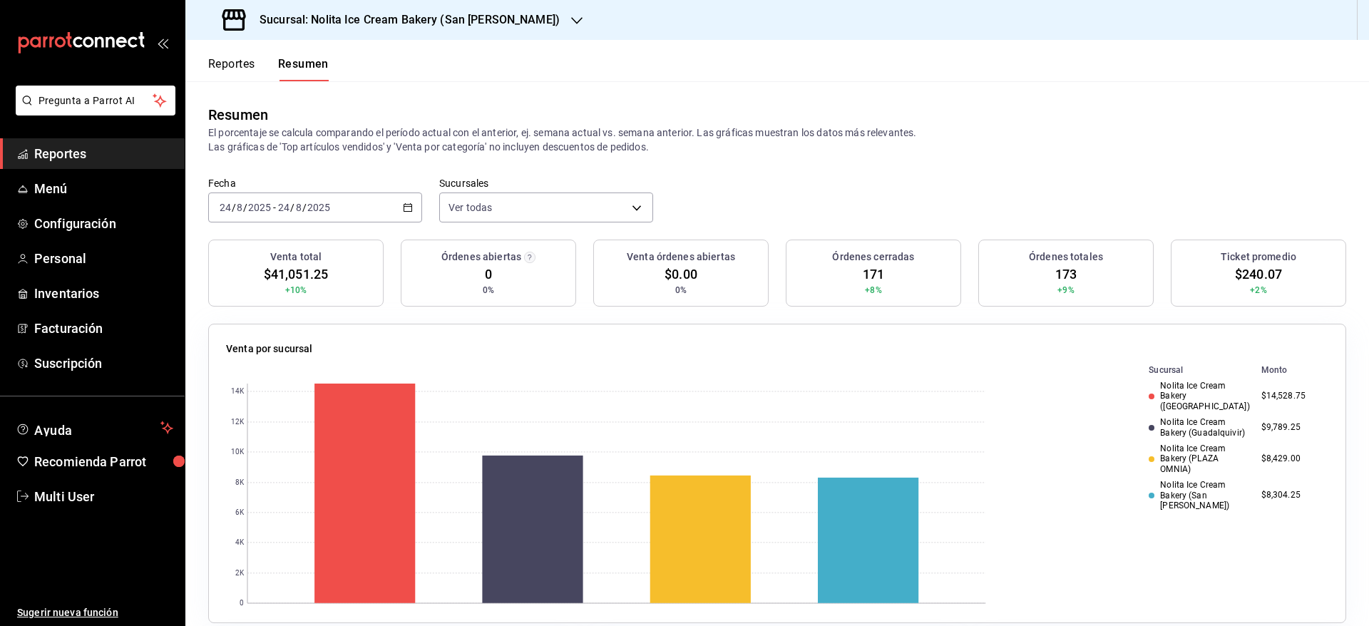
click at [342, 195] on div "[DATE] [DATE] - [DATE] [DATE]" at bounding box center [315, 208] width 214 height 30
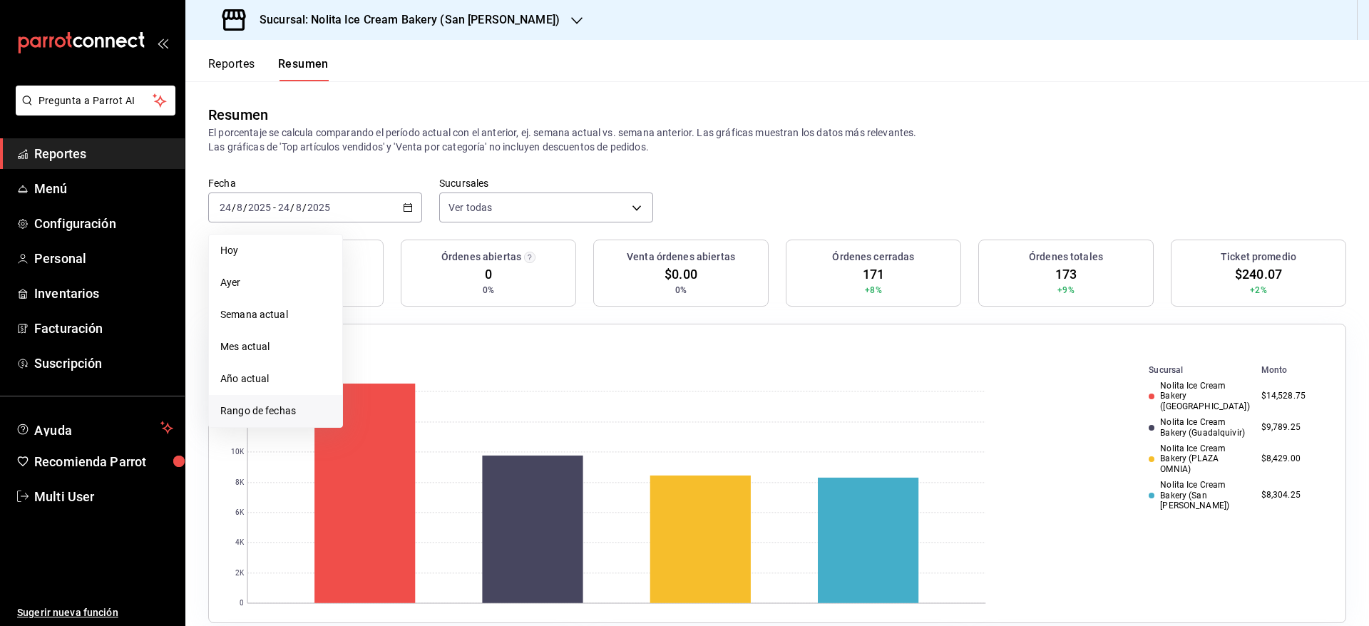
click at [270, 414] on span "Rango de fechas" at bounding box center [275, 411] width 111 height 15
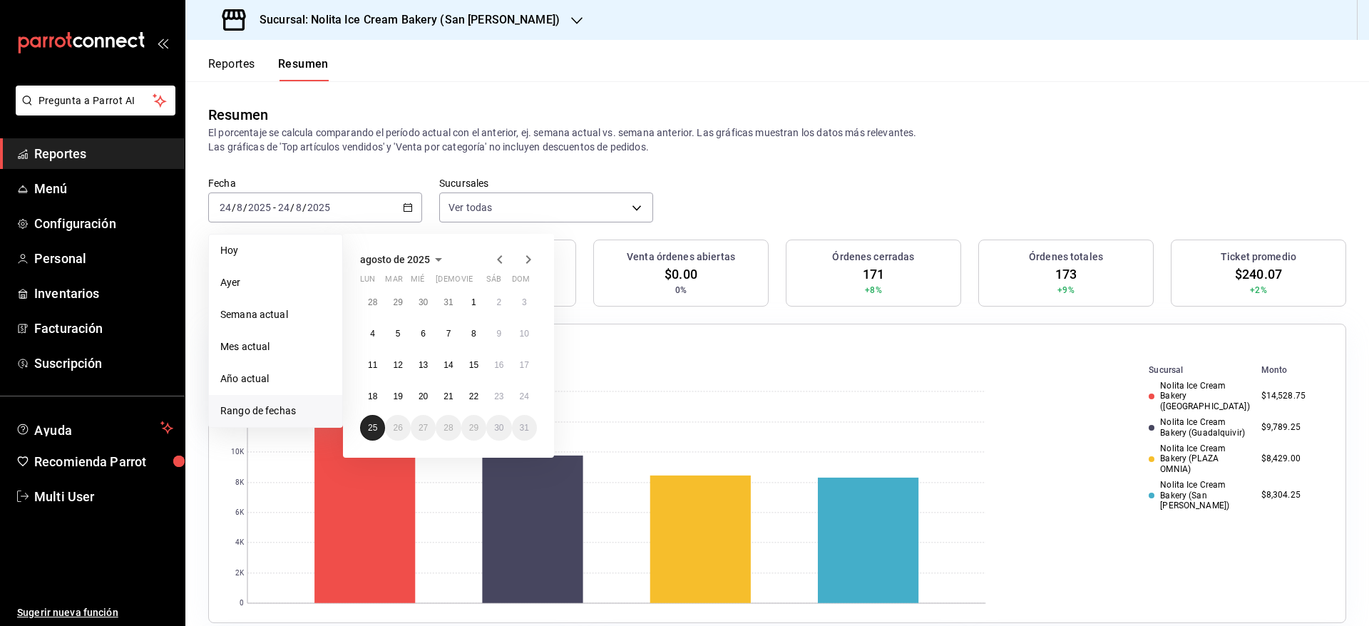
click at [368, 428] on abbr "25" at bounding box center [372, 428] width 9 height 10
